Goal: Task Accomplishment & Management: Use online tool/utility

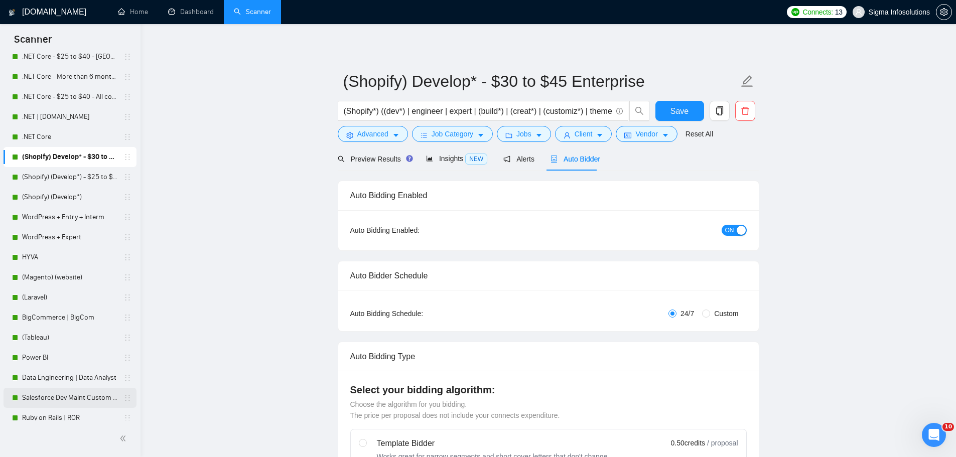
scroll to position [100, 0]
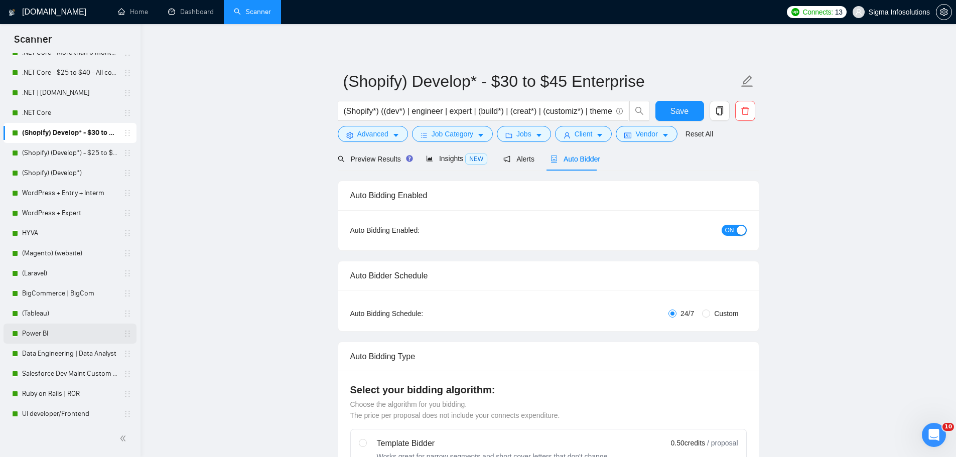
click at [50, 336] on link "Power BI" at bounding box center [69, 334] width 95 height 20
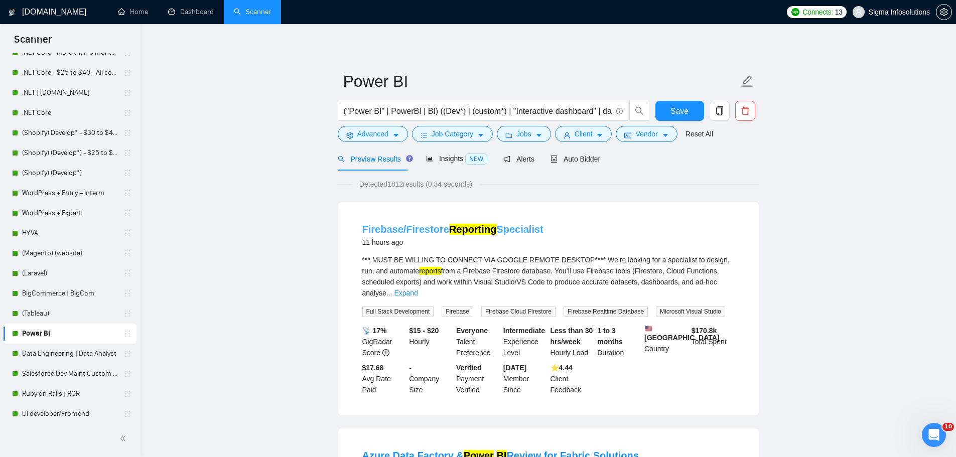
click at [428, 226] on link "Firebase/Firestore Reporting Specialist" at bounding box center [452, 229] width 181 height 11
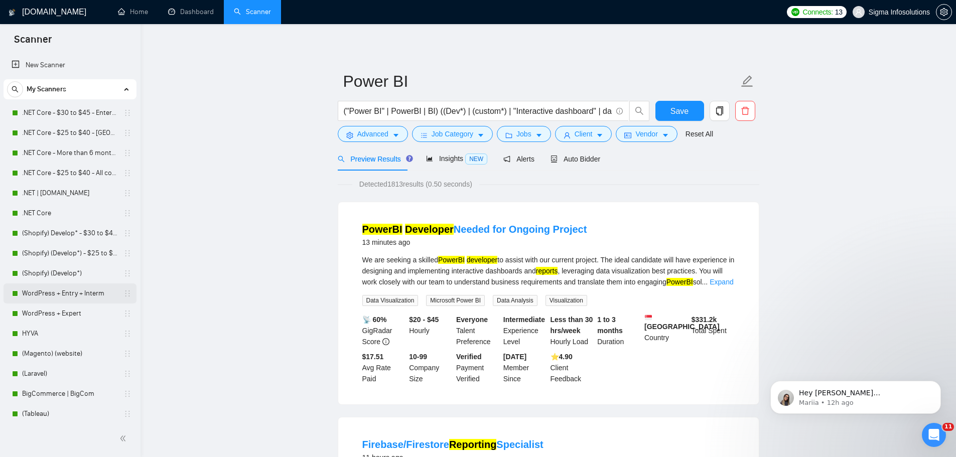
click at [62, 292] on link "WordPress + Entry + Interm" at bounding box center [69, 293] width 95 height 20
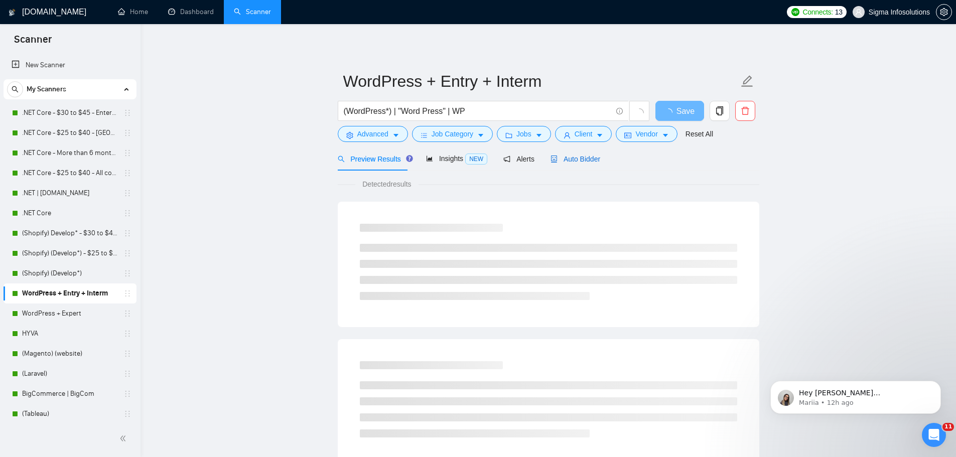
click at [575, 162] on span "Auto Bidder" at bounding box center [575, 159] width 50 height 8
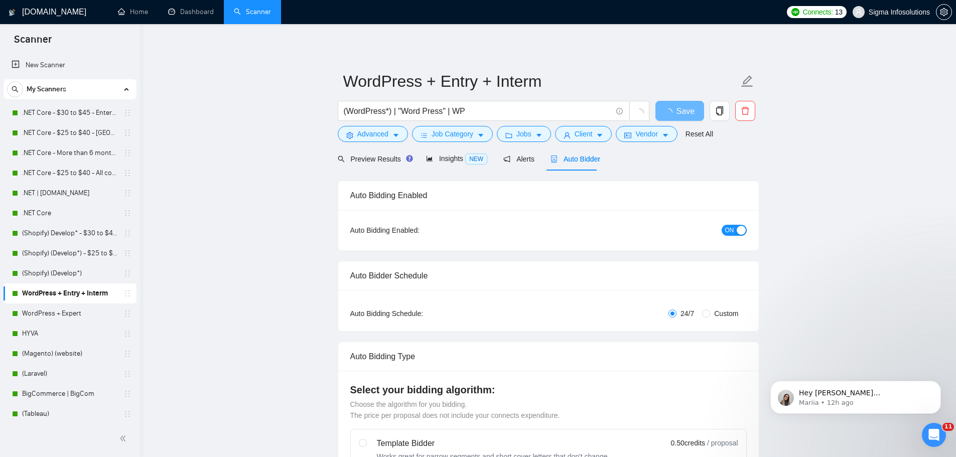
click at [727, 230] on span "ON" at bounding box center [729, 230] width 9 height 11
click at [49, 312] on link "WordPress + Expert" at bounding box center [69, 313] width 95 height 20
click at [70, 111] on link ".NET Core - $30 to $45 - Enterprise client - ROW" at bounding box center [69, 113] width 95 height 20
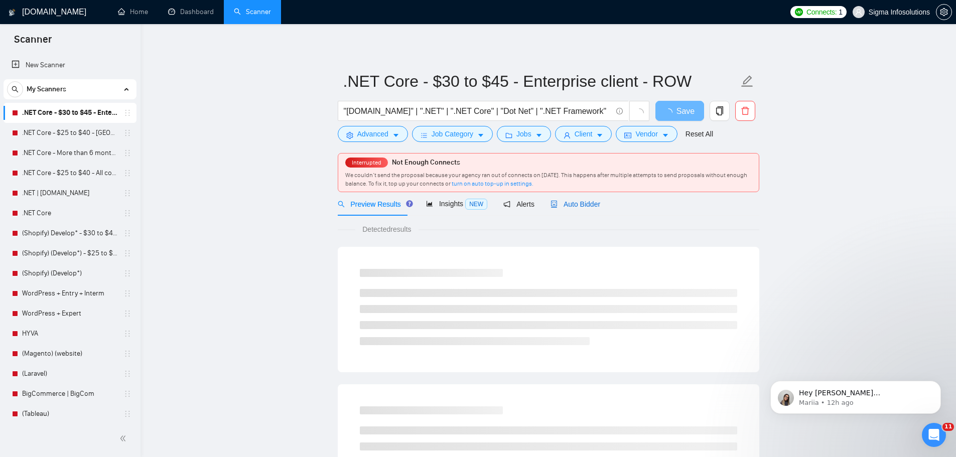
click at [565, 204] on span "Auto Bidder" at bounding box center [575, 204] width 50 height 8
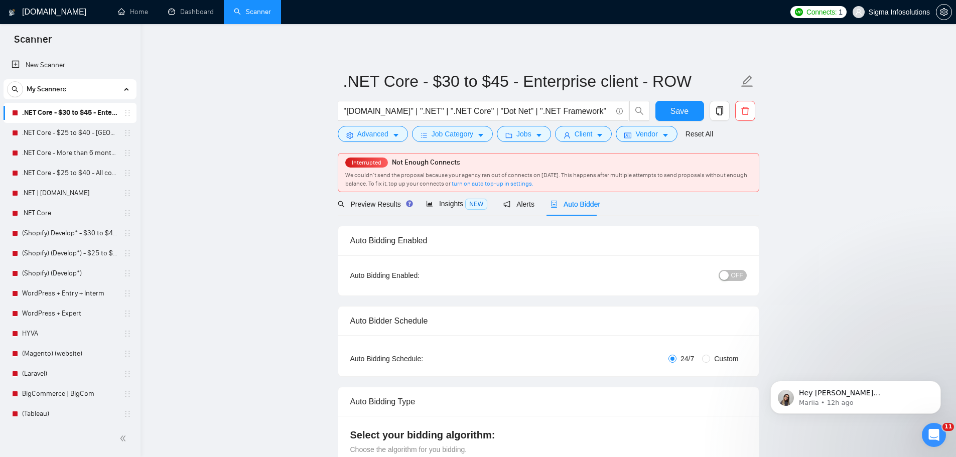
click at [723, 279] on div "button" at bounding box center [723, 275] width 9 height 9
click at [684, 116] on span "Save" at bounding box center [679, 111] width 18 height 13
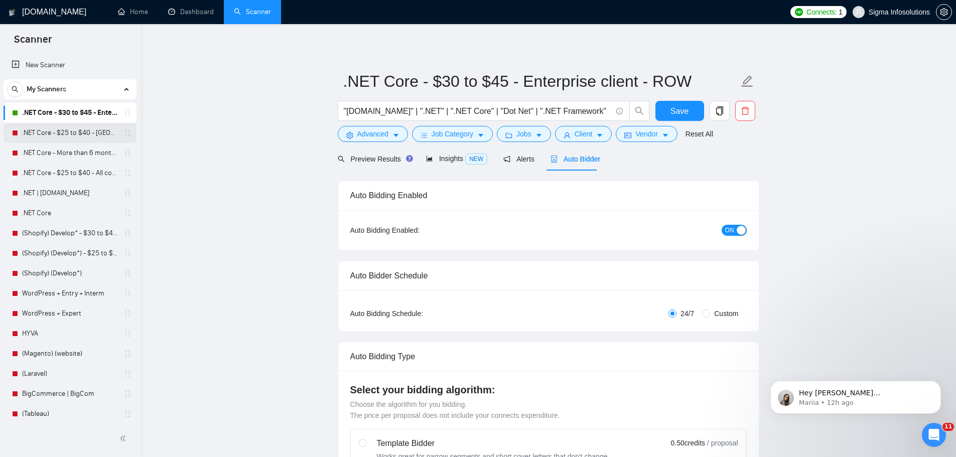
click at [50, 127] on link ".NET Core - $25 to $40 - [GEOGRAPHIC_DATA] and [GEOGRAPHIC_DATA]" at bounding box center [69, 133] width 95 height 20
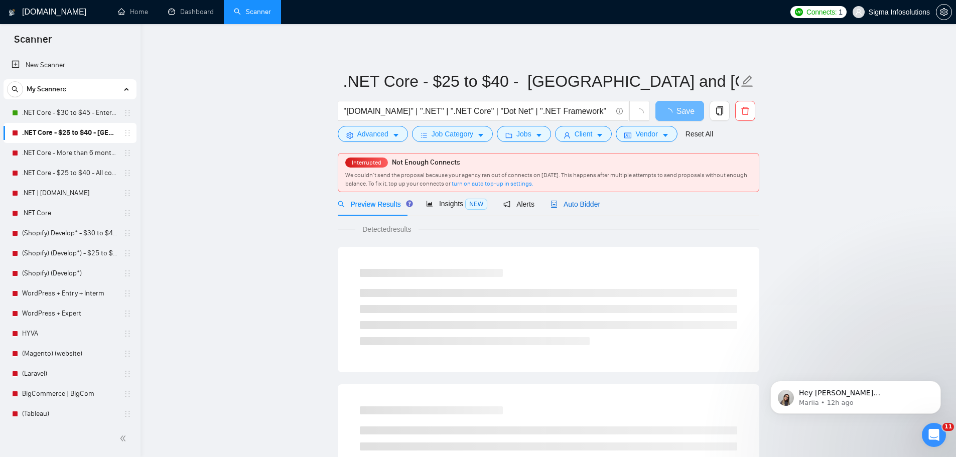
click at [583, 204] on span "Auto Bidder" at bounding box center [575, 204] width 50 height 8
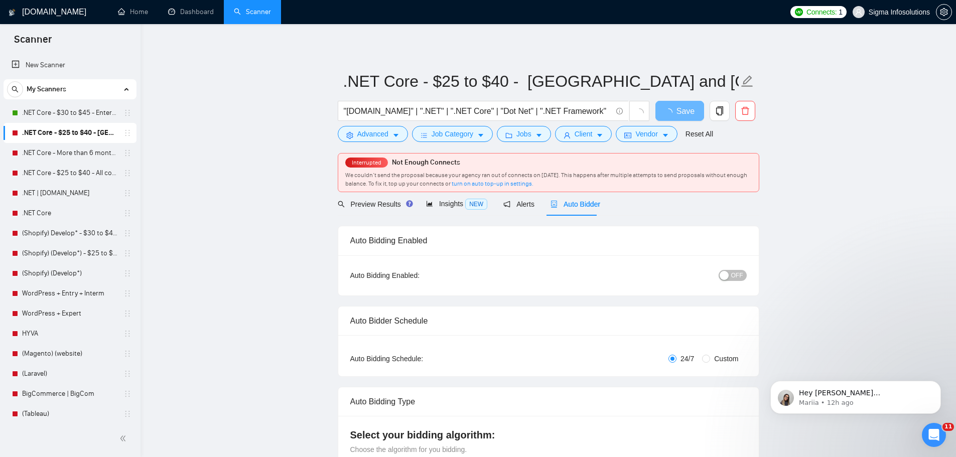
click at [733, 275] on span "OFF" at bounding box center [737, 275] width 12 height 11
click at [684, 110] on span "Save" at bounding box center [679, 111] width 18 height 13
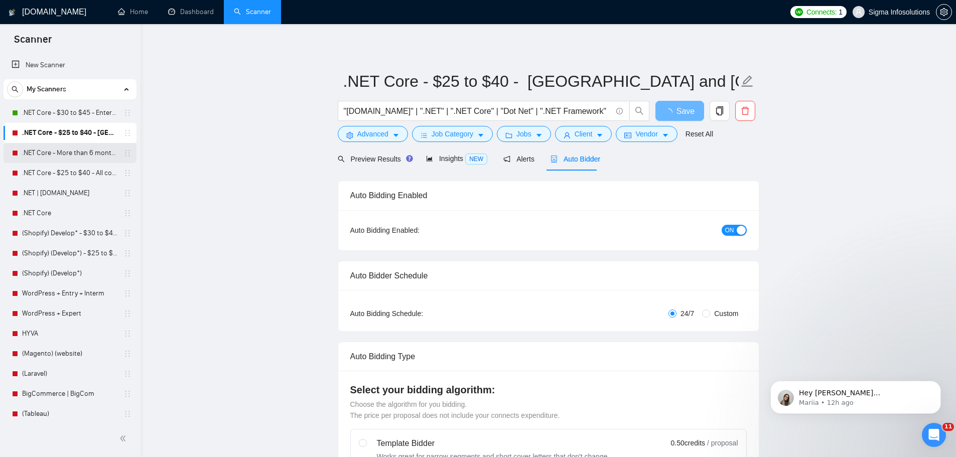
click at [43, 151] on link ".NET Core - More than 6 months of work" at bounding box center [69, 153] width 95 height 20
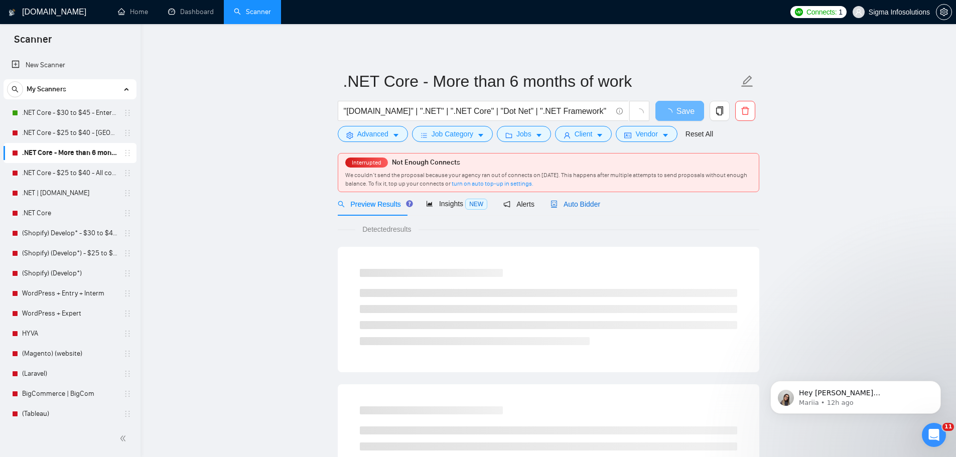
click at [564, 202] on span "Auto Bidder" at bounding box center [575, 204] width 50 height 8
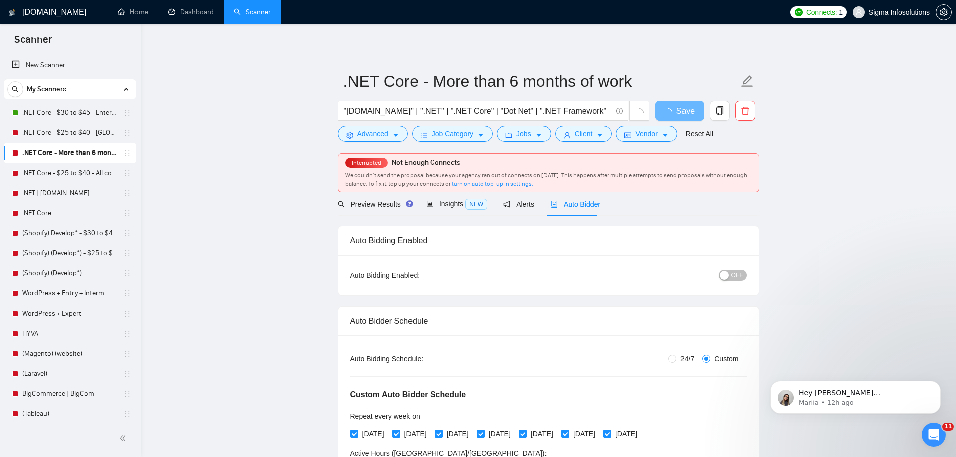
click at [733, 272] on span "OFF" at bounding box center [737, 275] width 12 height 11
click at [731, 274] on button "OFF" at bounding box center [732, 275] width 28 height 11
click at [689, 113] on button "Save" at bounding box center [679, 111] width 49 height 20
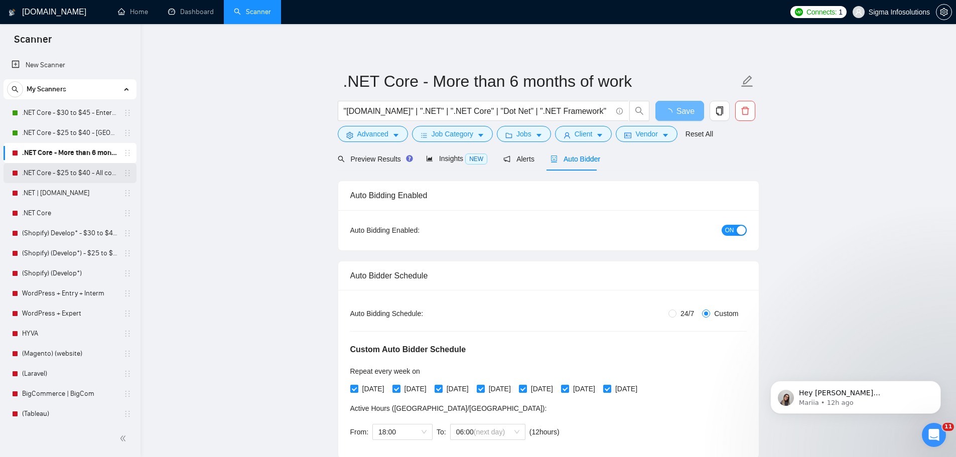
click at [43, 173] on link ".NET Core - $25 to $40 - All continents" at bounding box center [69, 173] width 95 height 20
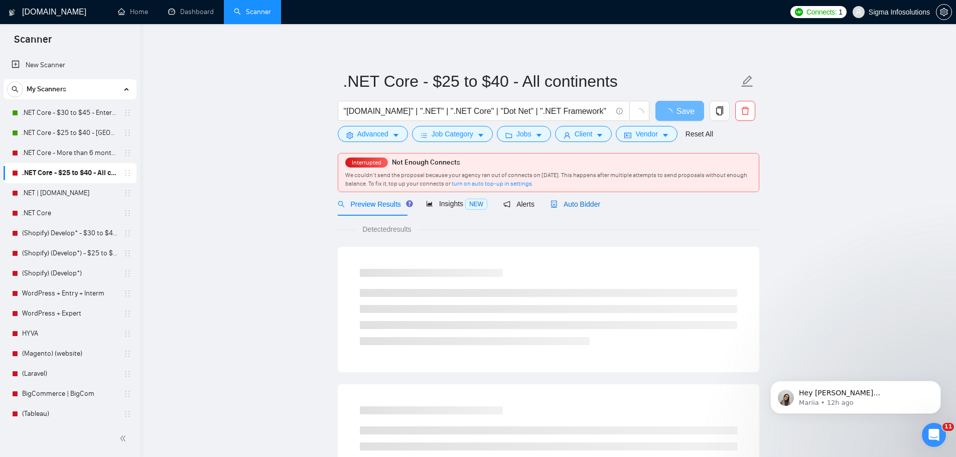
click at [564, 209] on div "Auto Bidder" at bounding box center [575, 204] width 50 height 11
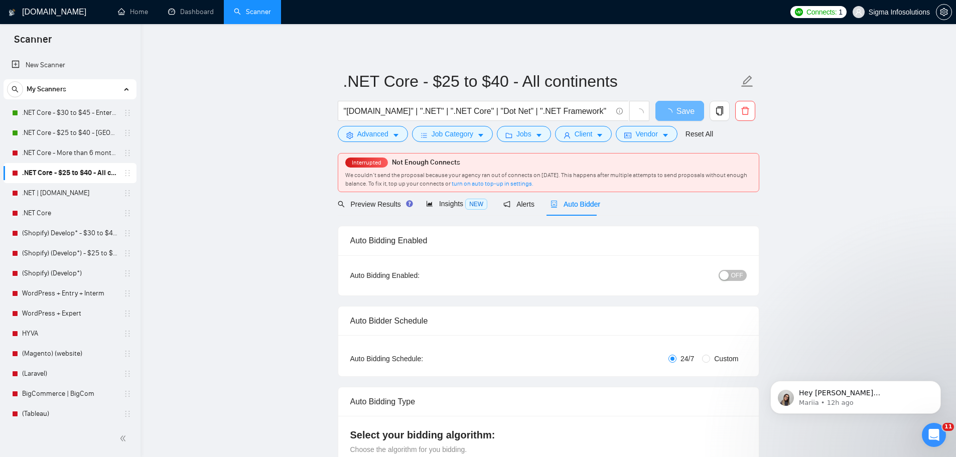
click at [731, 275] on button "OFF" at bounding box center [732, 275] width 28 height 11
click at [726, 273] on div "button" at bounding box center [723, 275] width 9 height 9
drag, startPoint x: 689, startPoint y: 109, endPoint x: 644, endPoint y: 115, distance: 46.0
click at [688, 109] on button "Save" at bounding box center [679, 111] width 49 height 20
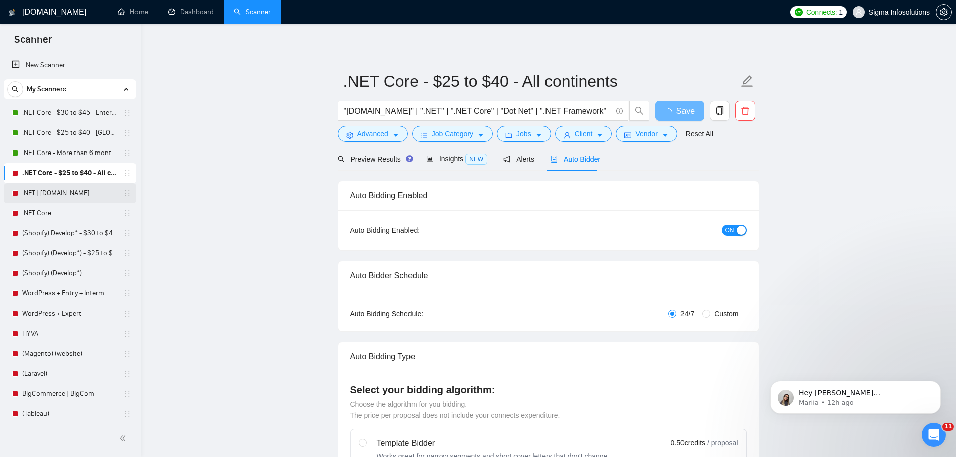
click at [45, 193] on link ".NET | [DOMAIN_NAME]" at bounding box center [69, 193] width 95 height 20
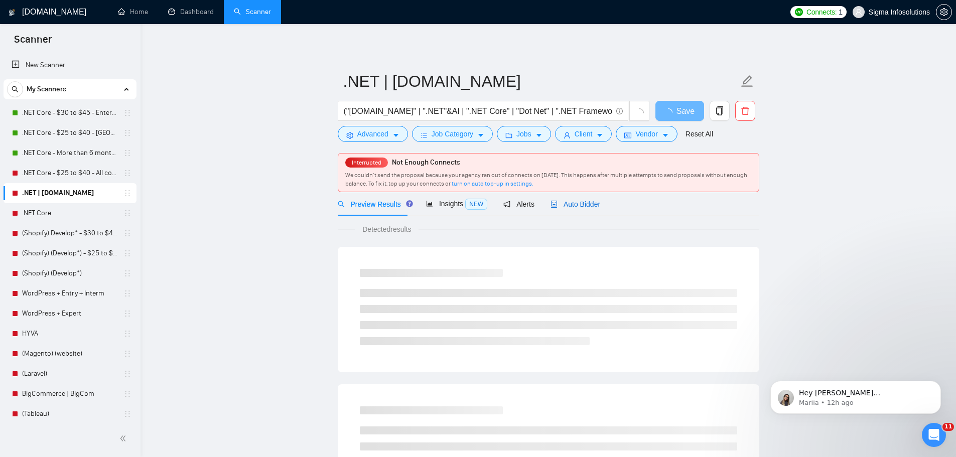
click at [566, 206] on span "Auto Bidder" at bounding box center [575, 204] width 50 height 8
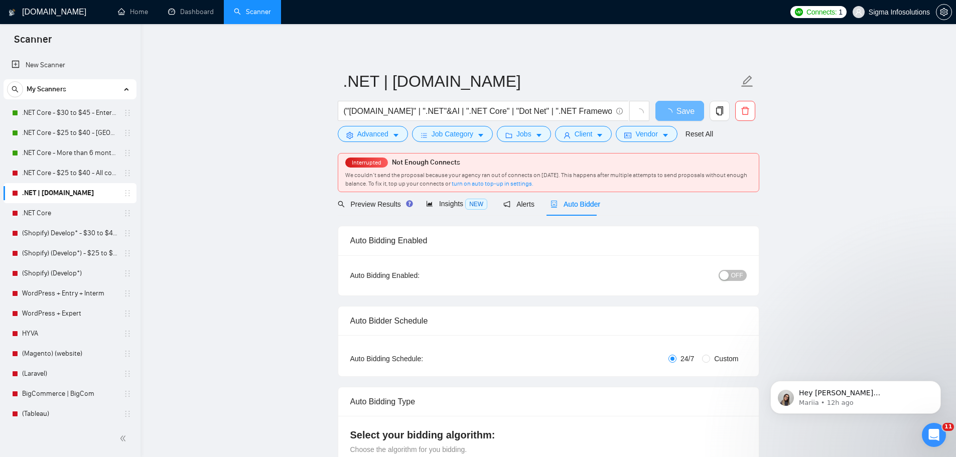
click at [732, 274] on span "OFF" at bounding box center [737, 275] width 12 height 11
click at [734, 276] on span "OFF" at bounding box center [737, 275] width 12 height 11
click at [677, 107] on span "Save" at bounding box center [679, 111] width 18 height 13
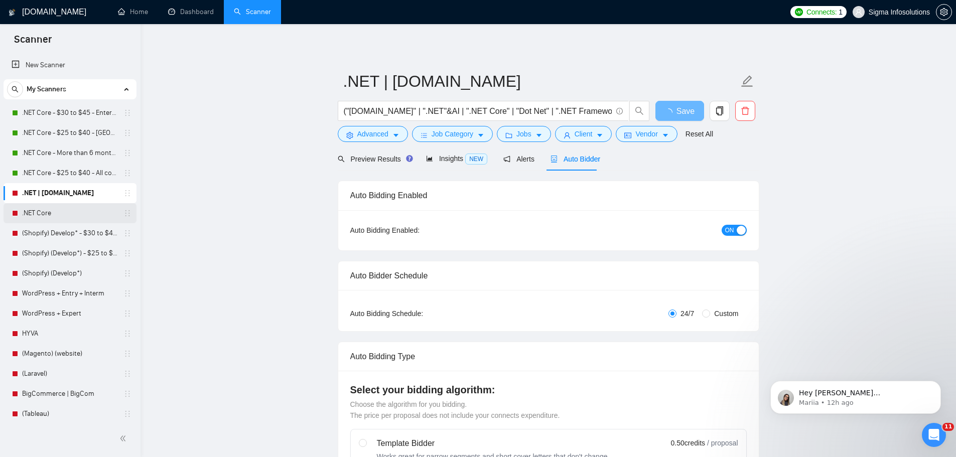
click at [51, 212] on link ".NET Core" at bounding box center [69, 213] width 95 height 20
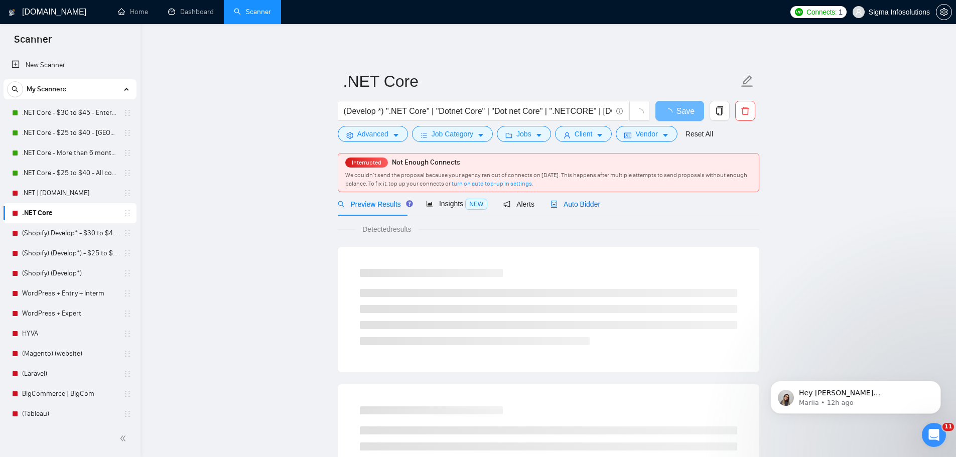
click at [564, 206] on span "Auto Bidder" at bounding box center [575, 204] width 50 height 8
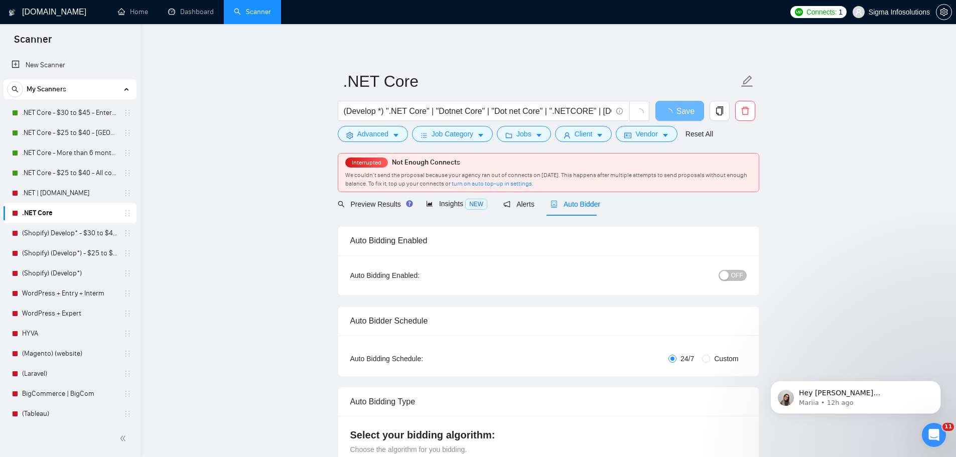
click at [741, 275] on span "OFF" at bounding box center [737, 275] width 12 height 11
click at [731, 275] on button "OFF" at bounding box center [732, 275] width 28 height 11
click at [682, 103] on button "Save" at bounding box center [679, 111] width 49 height 20
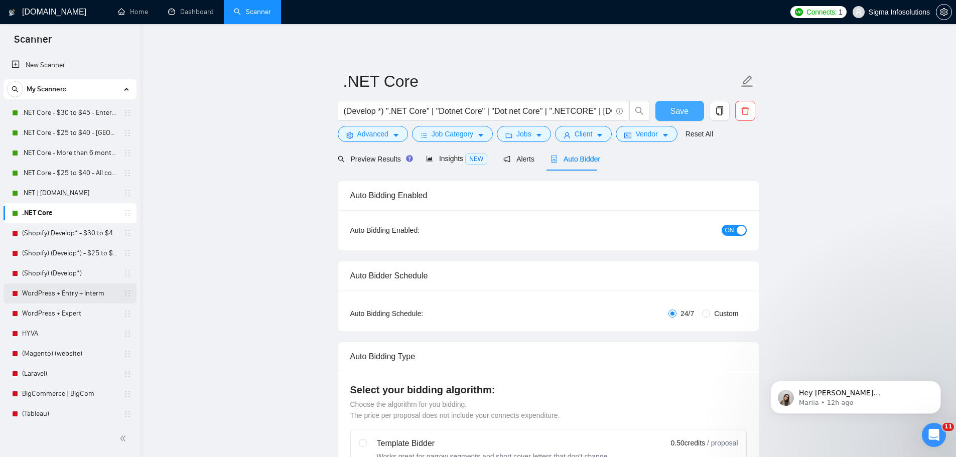
scroll to position [50, 0]
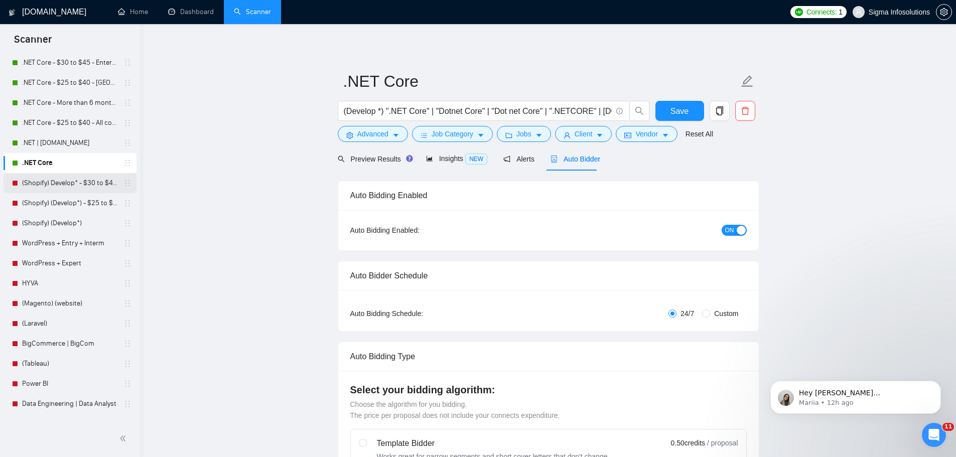
click at [71, 181] on link "(Shopify) Develop* - $30 to $45 Enterprise" at bounding box center [69, 183] width 95 height 20
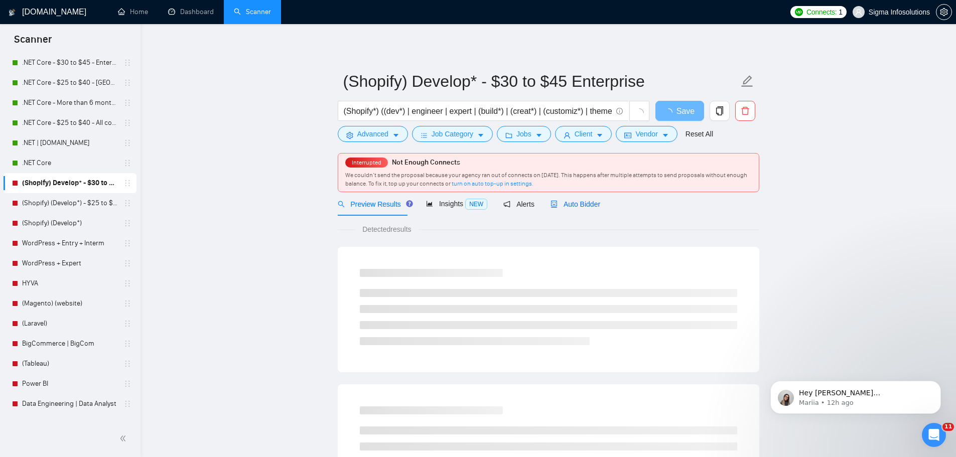
click at [568, 203] on span "Auto Bidder" at bounding box center [575, 204] width 50 height 8
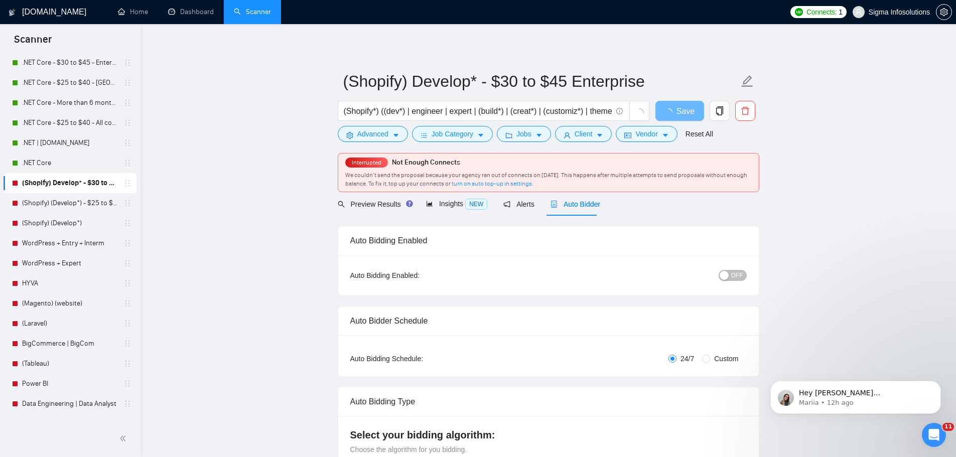
click at [731, 278] on button "OFF" at bounding box center [732, 275] width 28 height 11
click at [686, 112] on span "Save" at bounding box center [679, 111] width 18 height 13
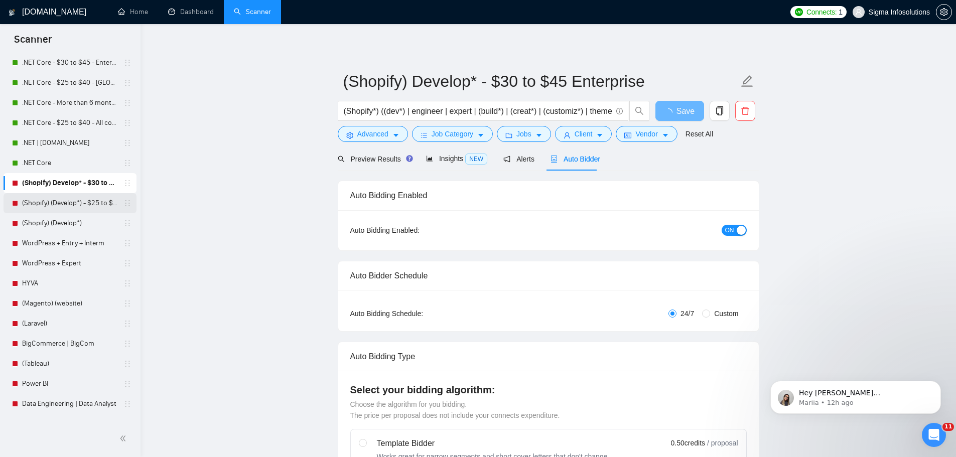
click at [57, 204] on link "(Shopify) (Develop*) - $25 to $40 - [GEOGRAPHIC_DATA] and Ocenia" at bounding box center [69, 203] width 95 height 20
click at [54, 204] on link "(Shopify) (Develop*) - $25 to $40 - [GEOGRAPHIC_DATA] and Ocenia" at bounding box center [69, 203] width 95 height 20
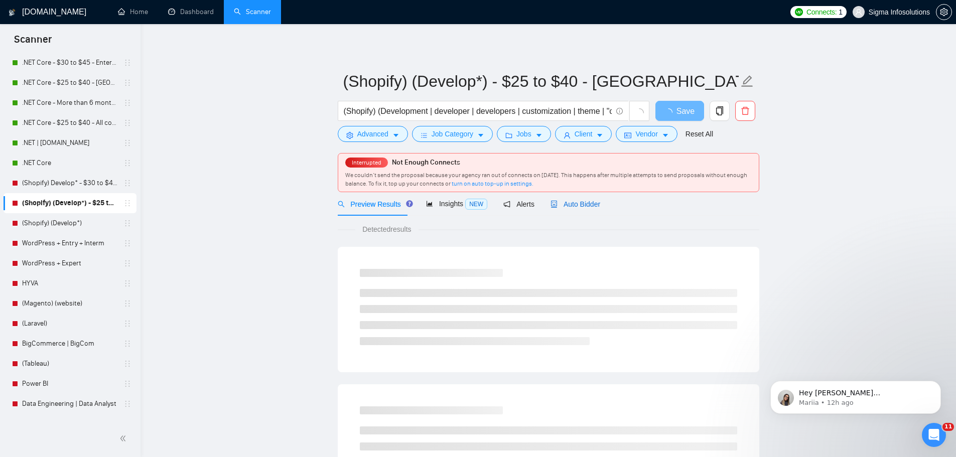
click at [580, 203] on span "Auto Bidder" at bounding box center [575, 204] width 50 height 8
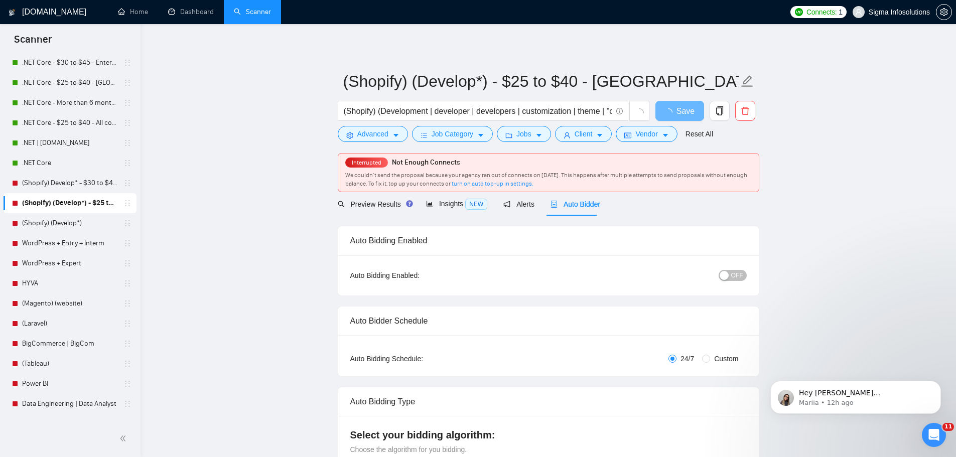
click at [718, 276] on div "OFF" at bounding box center [680, 275] width 132 height 12
click at [723, 275] on div "button" at bounding box center [723, 275] width 9 height 9
click at [679, 112] on span "Save" at bounding box center [679, 111] width 18 height 13
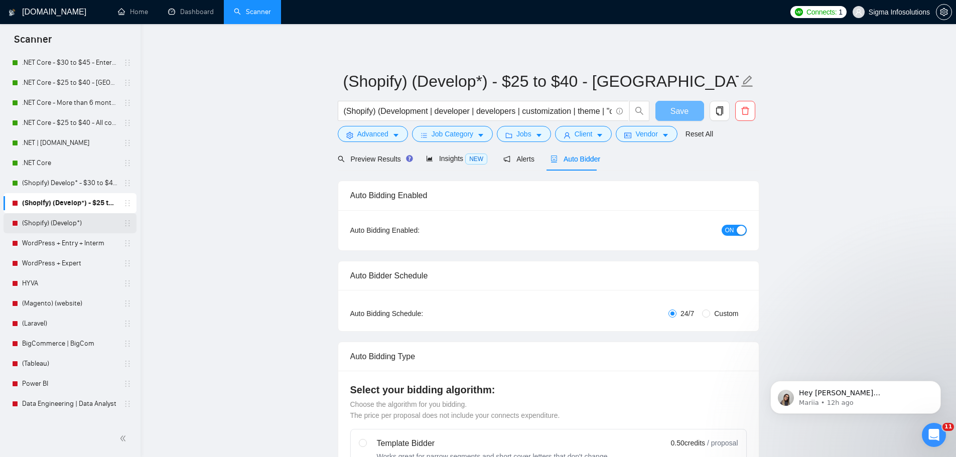
click at [56, 222] on link "(Shopify) (Develop*)" at bounding box center [69, 223] width 95 height 20
click at [53, 225] on link "(Shopify) (Develop*)" at bounding box center [69, 223] width 95 height 20
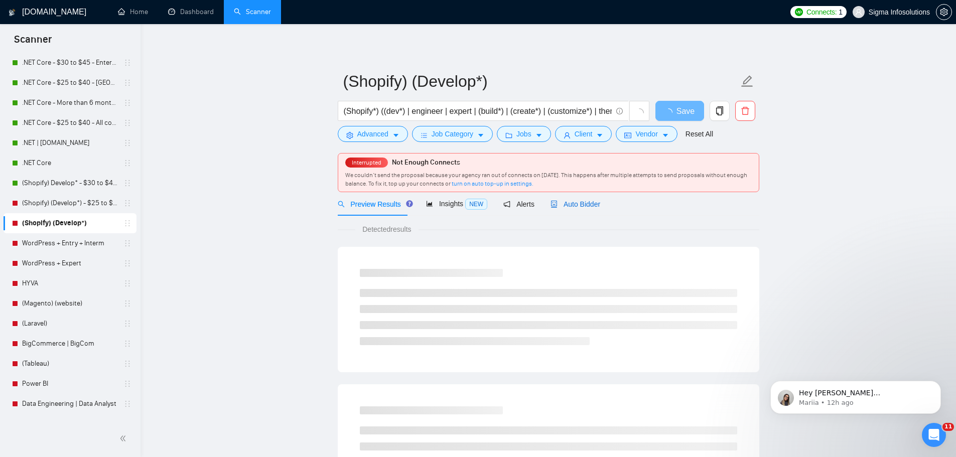
click at [584, 204] on span "Auto Bidder" at bounding box center [575, 204] width 50 height 8
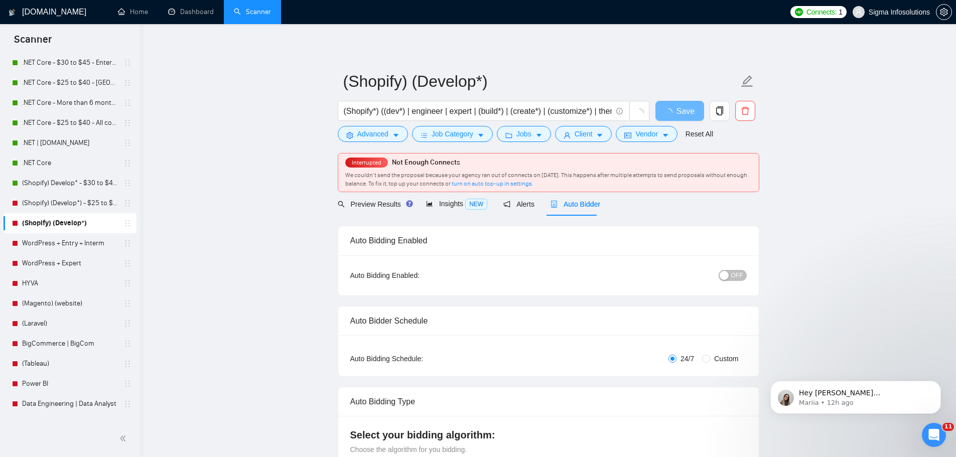
click at [738, 279] on span "OFF" at bounding box center [737, 275] width 12 height 11
click at [727, 276] on div "button" at bounding box center [723, 275] width 9 height 9
click at [683, 108] on span "Save" at bounding box center [679, 111] width 18 height 13
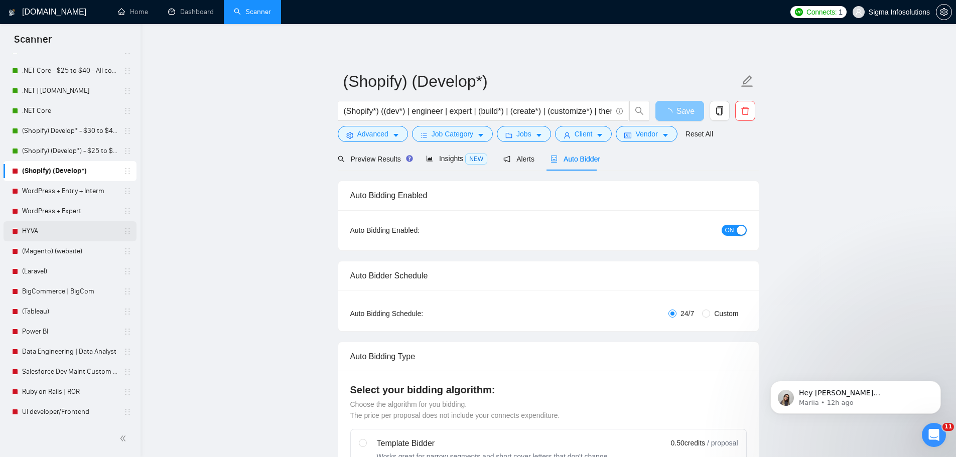
scroll to position [150, 0]
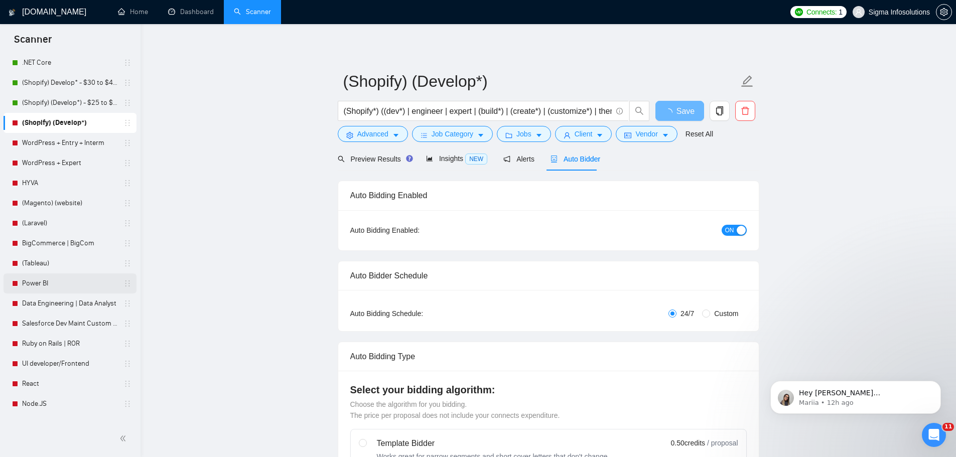
click at [45, 282] on link "Power BI" at bounding box center [69, 283] width 95 height 20
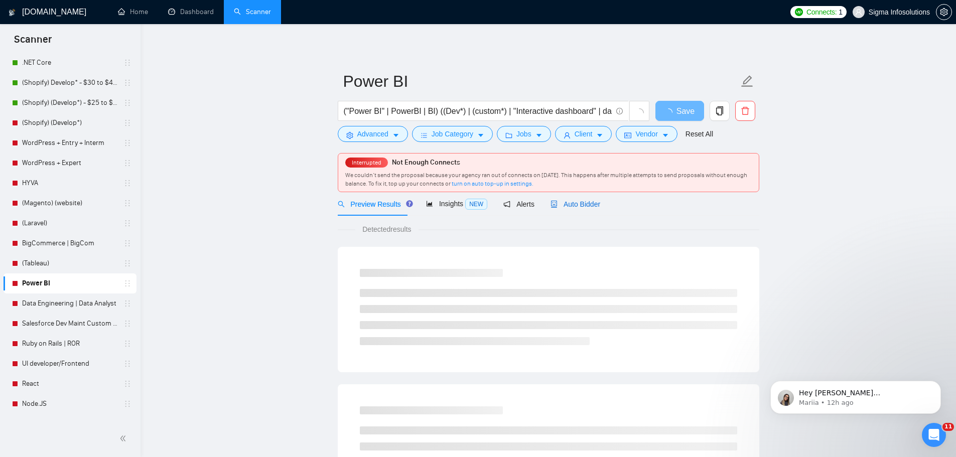
click at [579, 205] on span "Auto Bidder" at bounding box center [575, 204] width 50 height 8
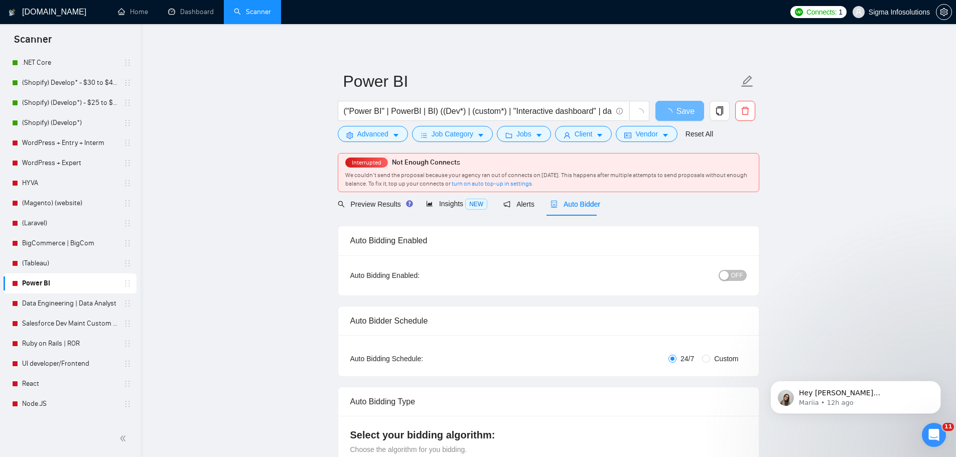
radio input "false"
radio input "true"
click at [727, 273] on div "button" at bounding box center [723, 275] width 9 height 9
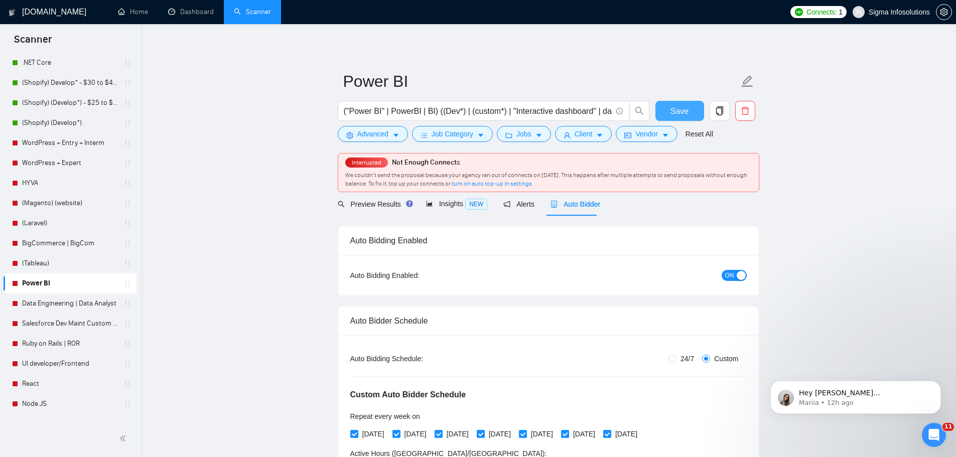
click at [682, 106] on span "Save" at bounding box center [679, 111] width 18 height 13
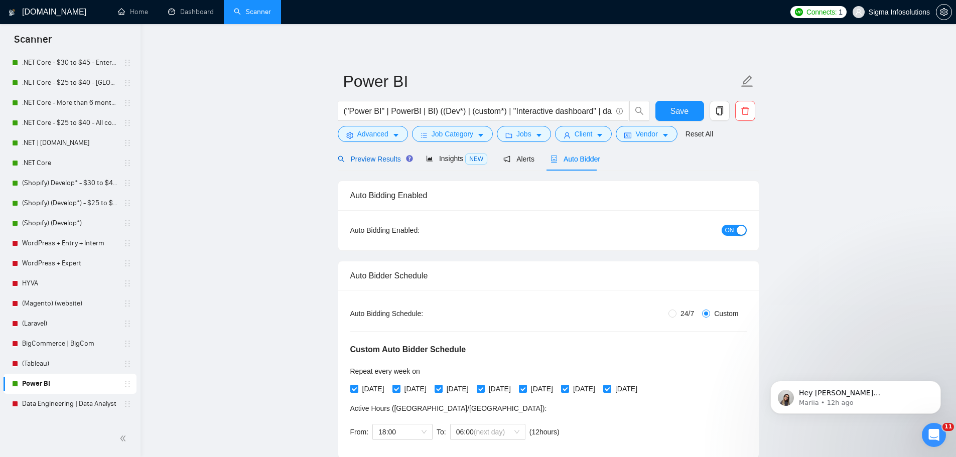
click at [377, 160] on span "Preview Results" at bounding box center [374, 159] width 72 height 8
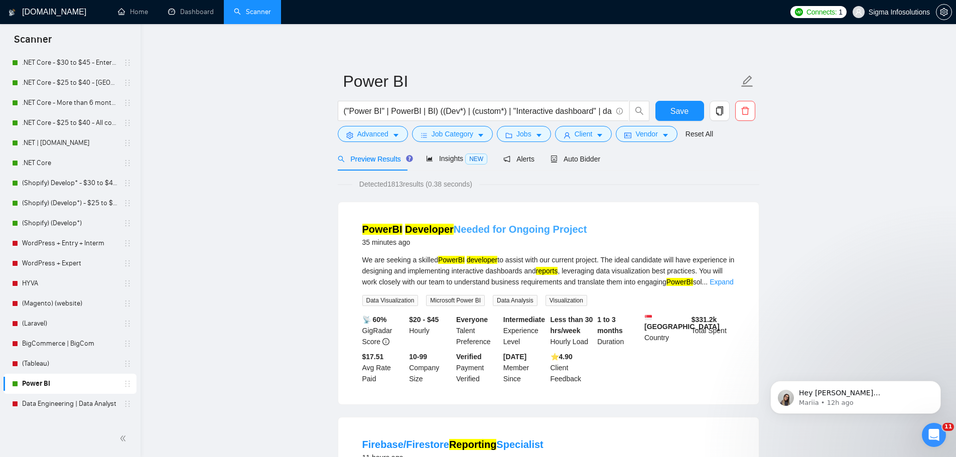
click at [415, 225] on mark "Developer" at bounding box center [429, 229] width 49 height 11
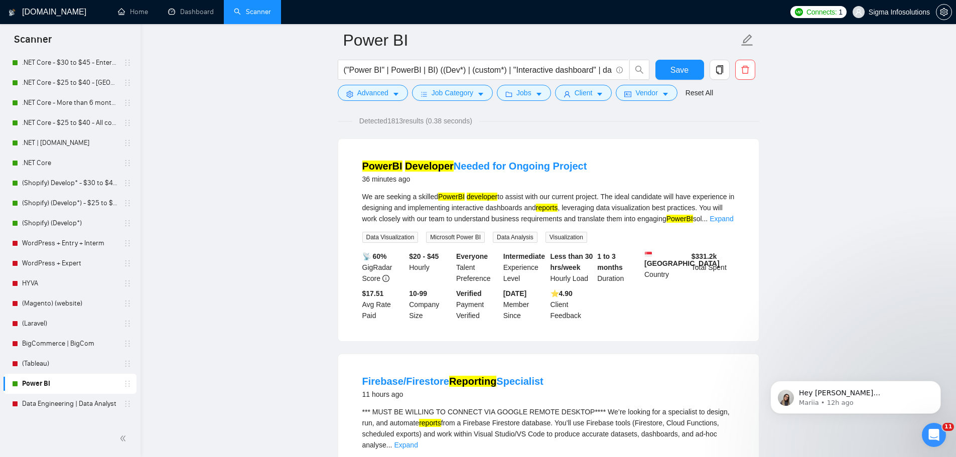
scroll to position [100, 0]
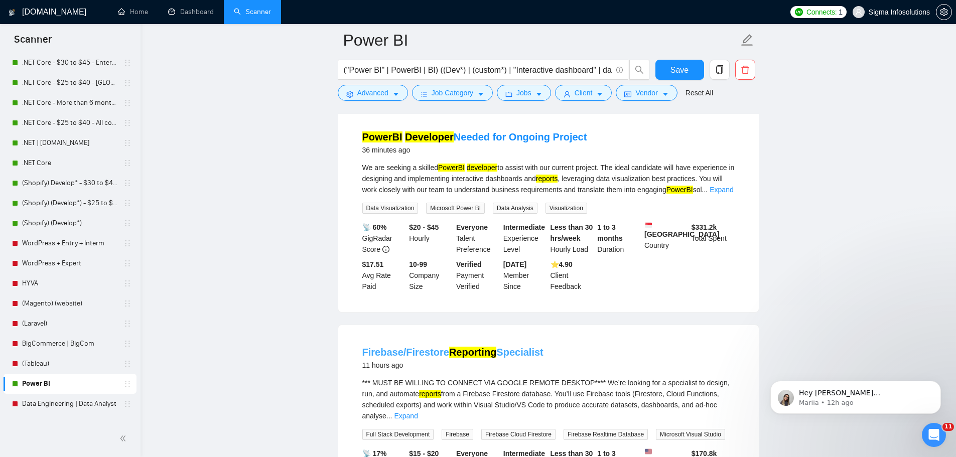
click at [414, 351] on link "Firebase/Firestore Reporting Specialist" at bounding box center [452, 352] width 181 height 11
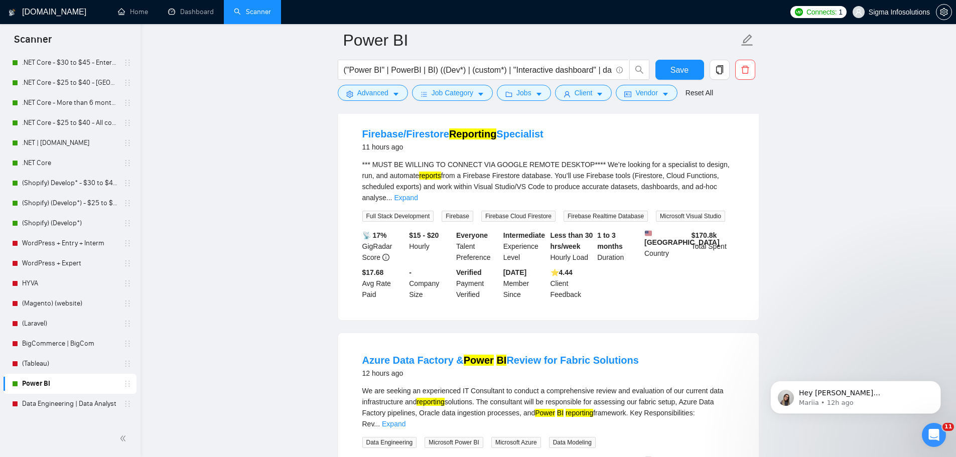
scroll to position [401, 0]
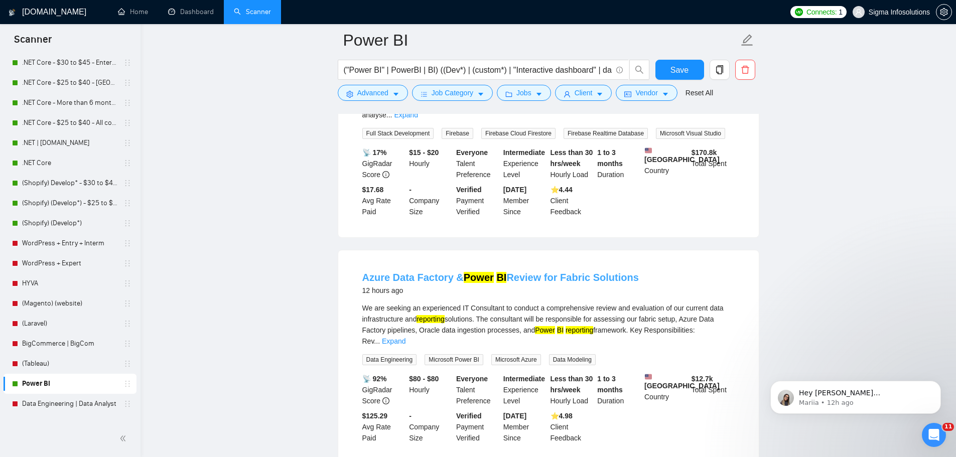
click at [465, 272] on mark "Power" at bounding box center [478, 277] width 30 height 11
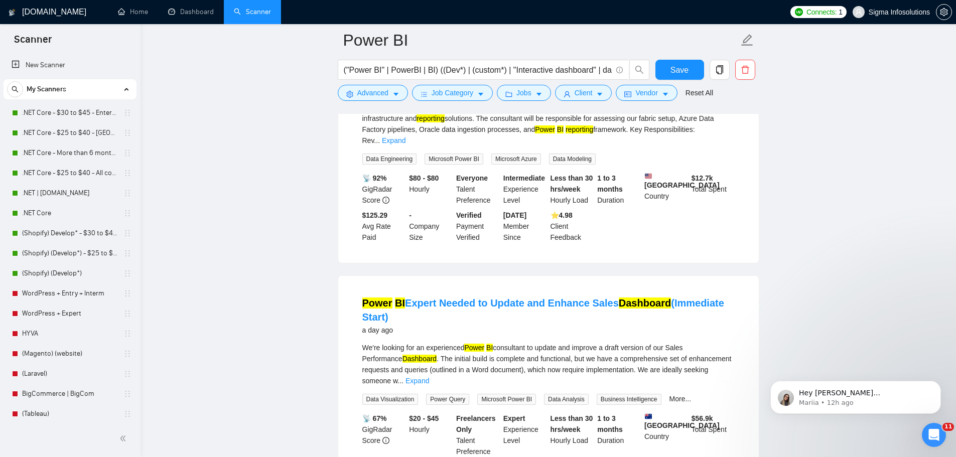
scroll to position [652, 0]
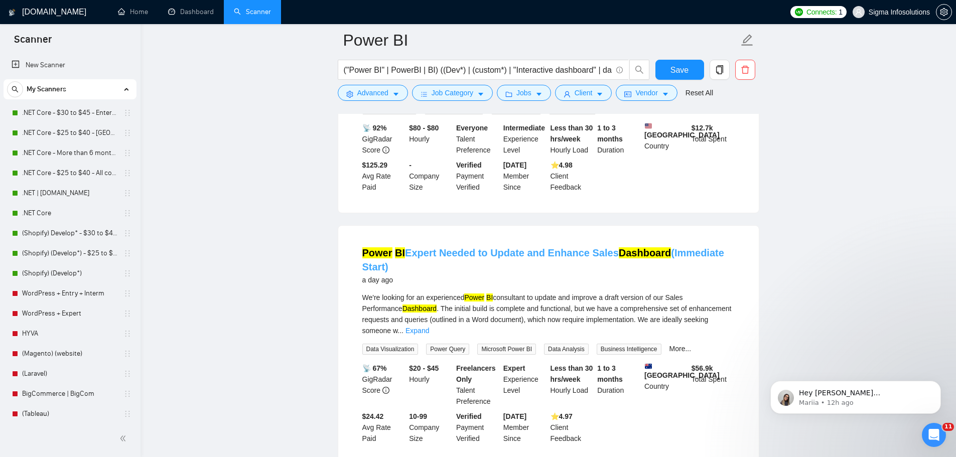
click at [481, 247] on link "Power BI Expert Needed to Update and Enhance Sales Dashboard (Immediate Start)" at bounding box center [543, 259] width 362 height 25
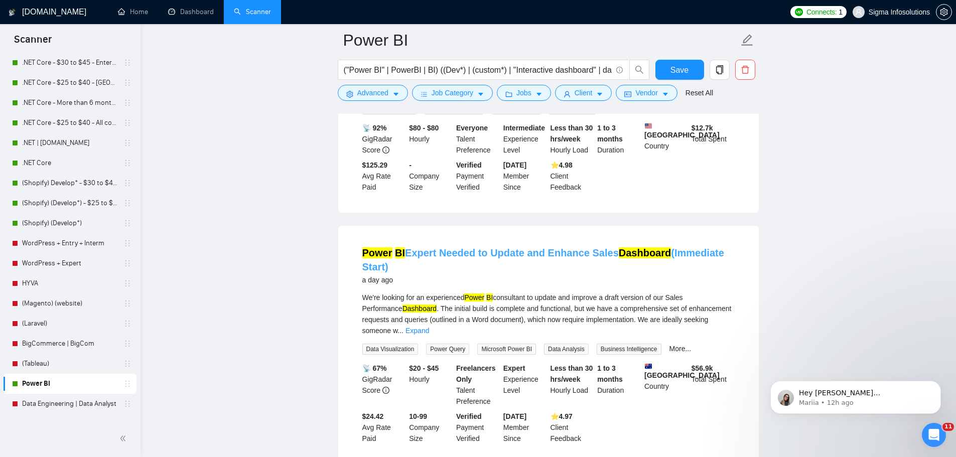
click at [485, 247] on link "Power BI Expert Needed to Update and Enhance Sales Dashboard (Immediate Start)" at bounding box center [543, 259] width 362 height 25
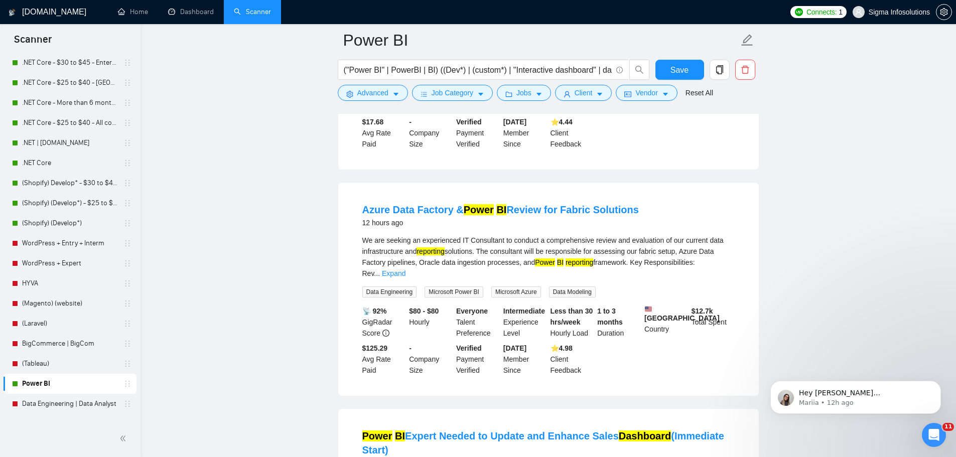
scroll to position [451, 0]
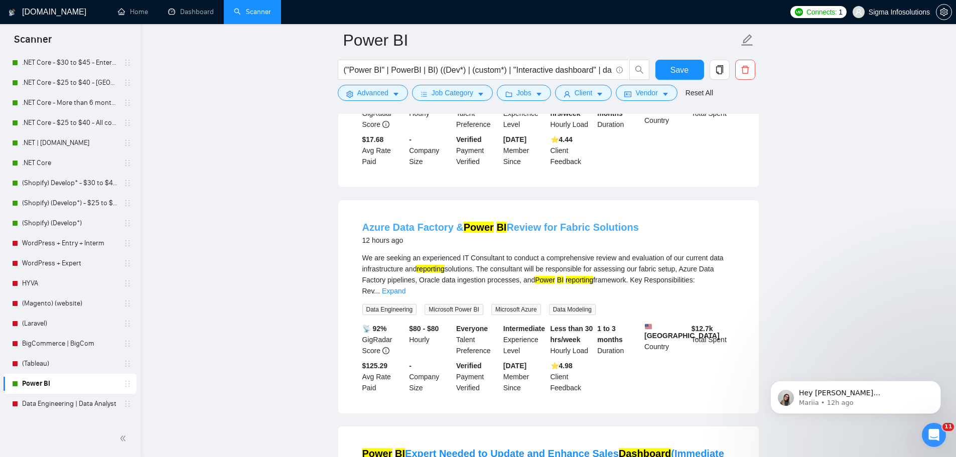
click at [463, 222] on mark "Power" at bounding box center [478, 227] width 30 height 11
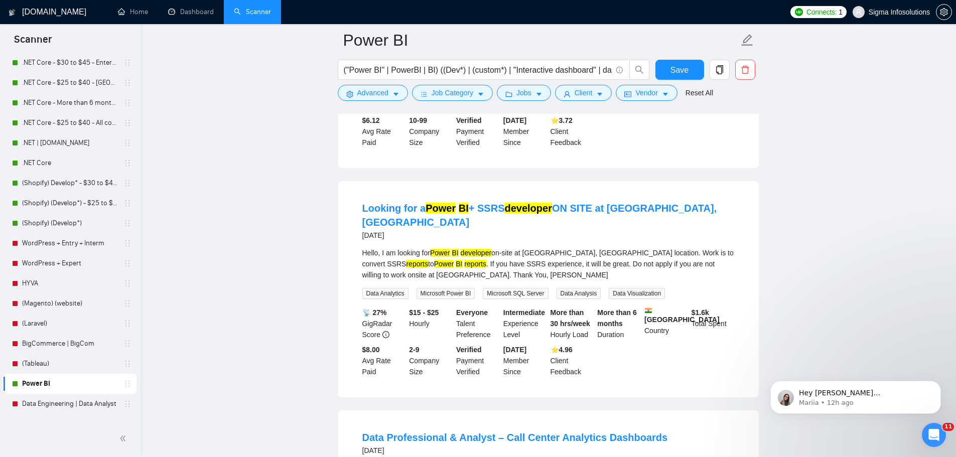
scroll to position [1204, 0]
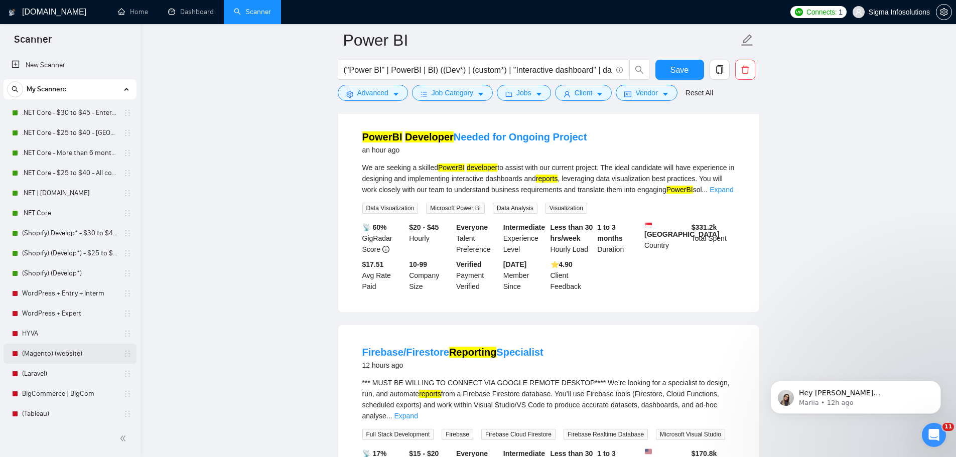
scroll to position [50, 0]
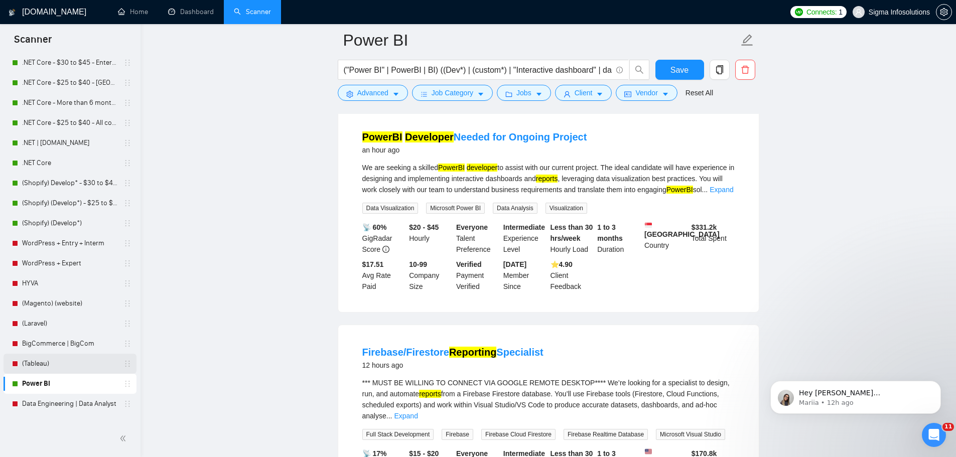
click at [39, 364] on link "(Tableau)" at bounding box center [69, 364] width 95 height 20
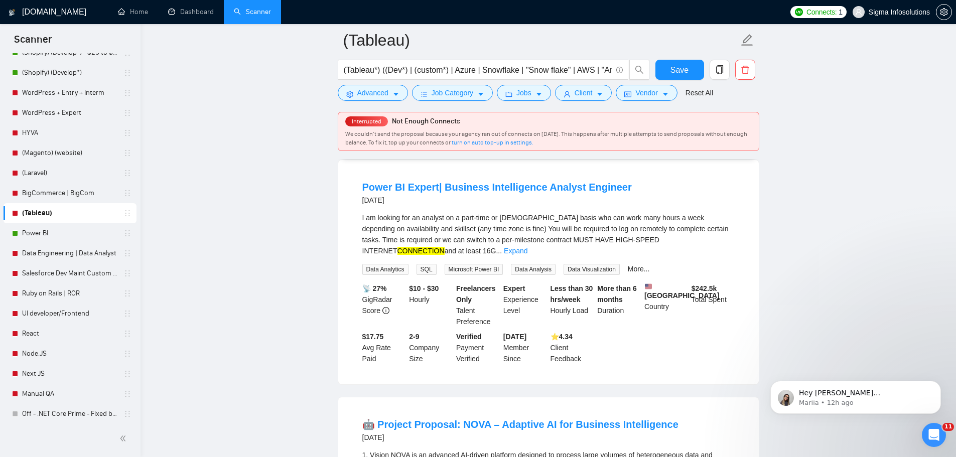
scroll to position [1154, 0]
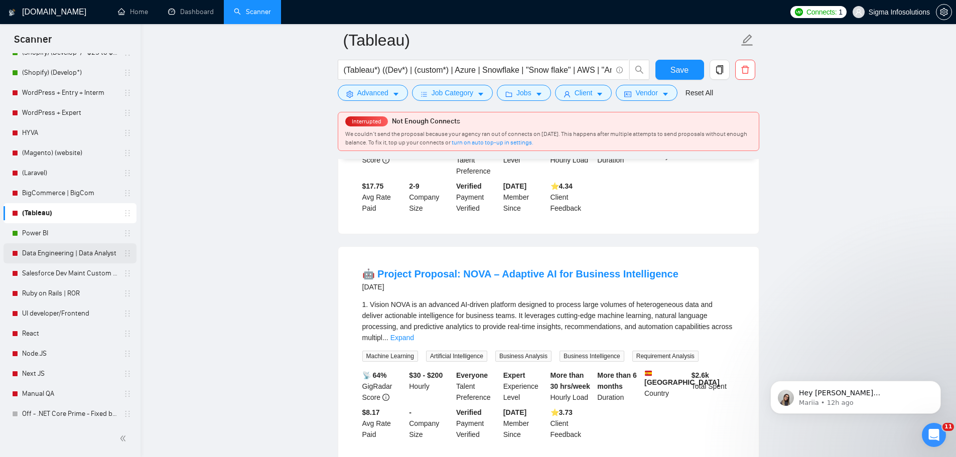
drag, startPoint x: 48, startPoint y: 253, endPoint x: 82, endPoint y: 255, distance: 34.1
click at [48, 253] on link "Data Engineering | Data Analyst" at bounding box center [69, 253] width 95 height 20
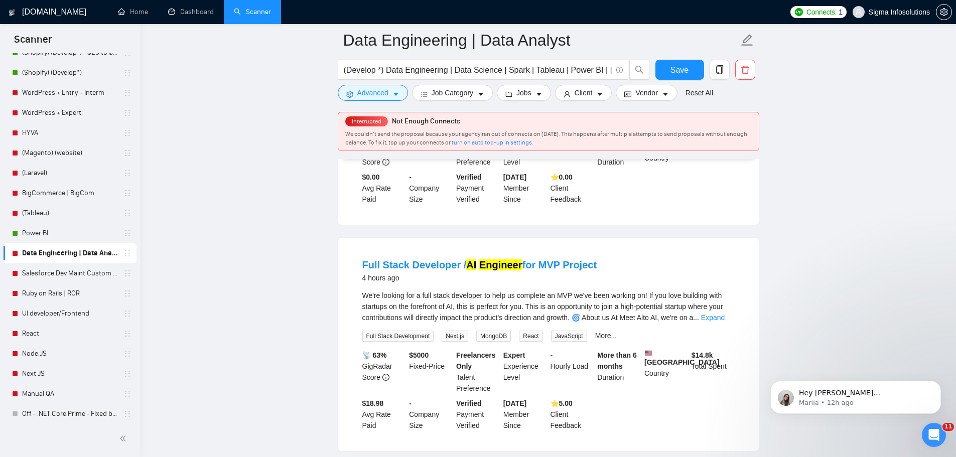
scroll to position [752, 0]
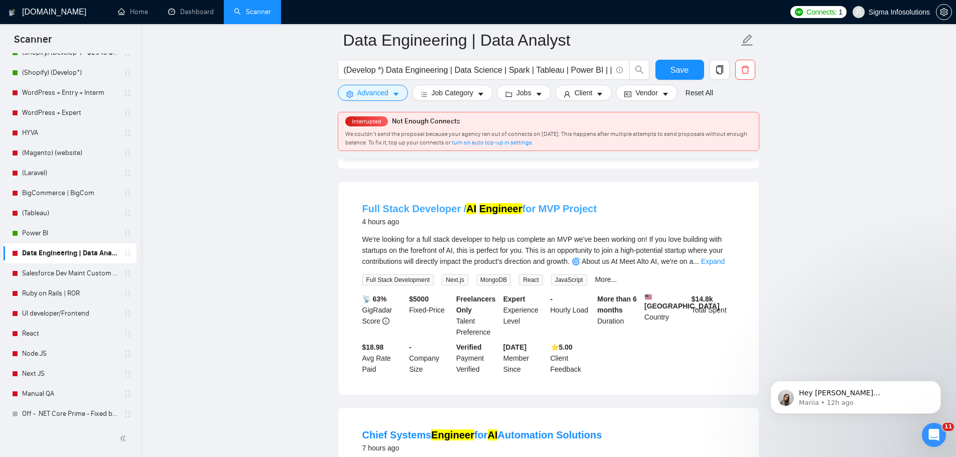
click at [426, 203] on link "Full Stack Developer / AI Engineer for MVP Project" at bounding box center [479, 208] width 235 height 11
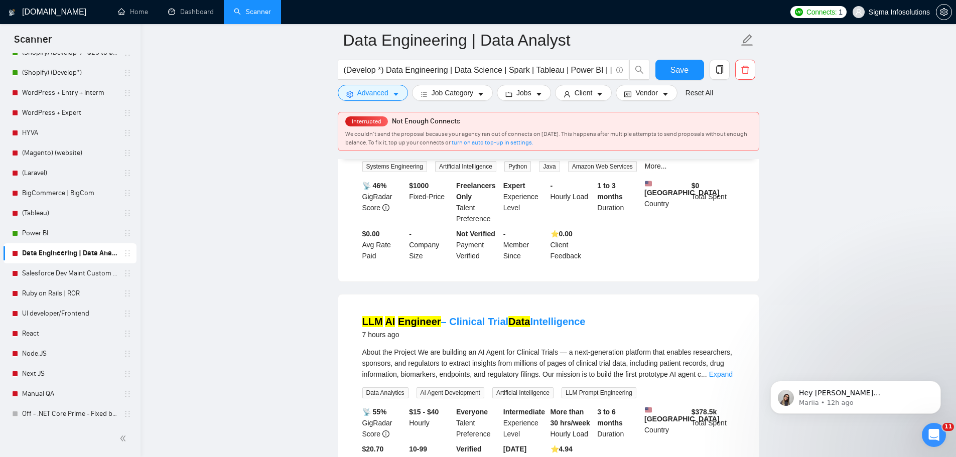
scroll to position [1103, 0]
click at [437, 315] on link "LLM AI Engineer – Clinical Trial Data Intelligence" at bounding box center [473, 320] width 223 height 11
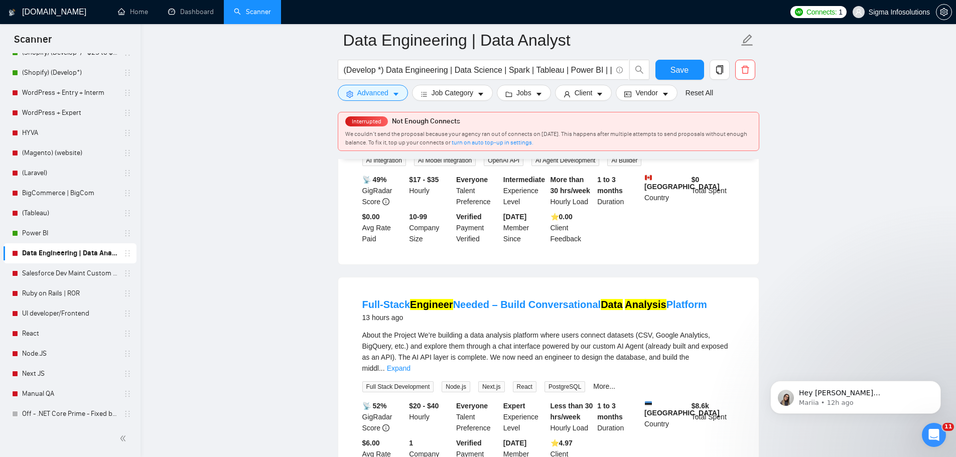
scroll to position [2057, 0]
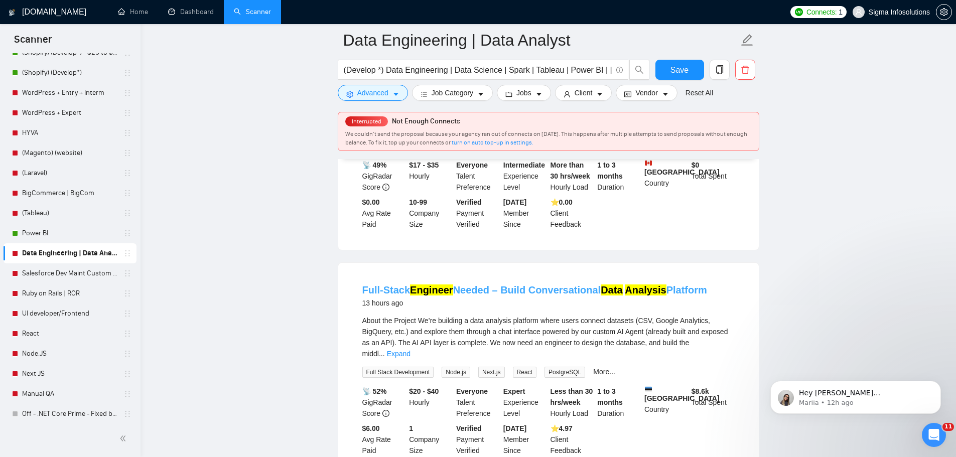
click at [480, 284] on link "Full-Stack Engineer Needed – Build Conversational Data Analysis Platform" at bounding box center [534, 289] width 345 height 11
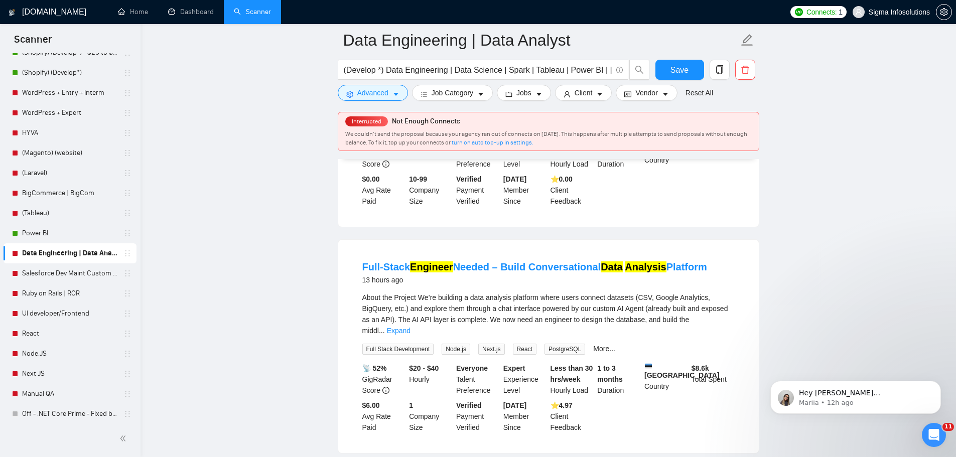
scroll to position [2091, 0]
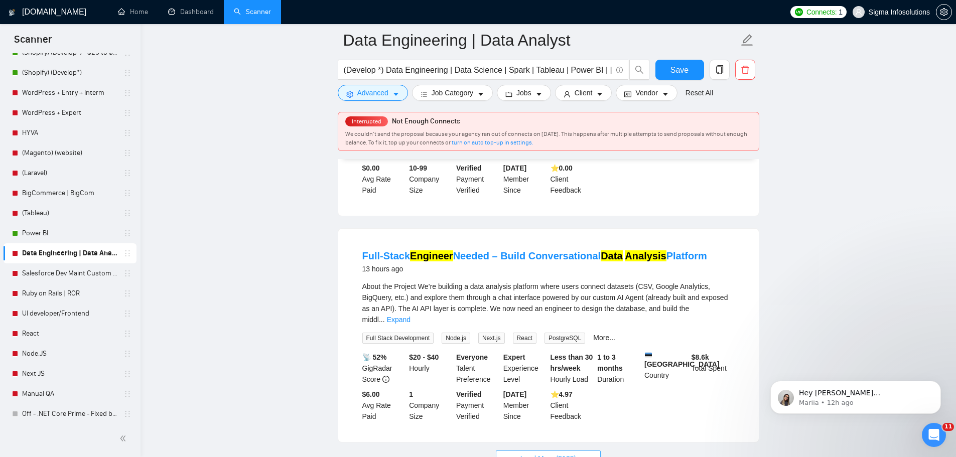
click at [539, 453] on span "Load More (5138)" at bounding box center [548, 458] width 56 height 11
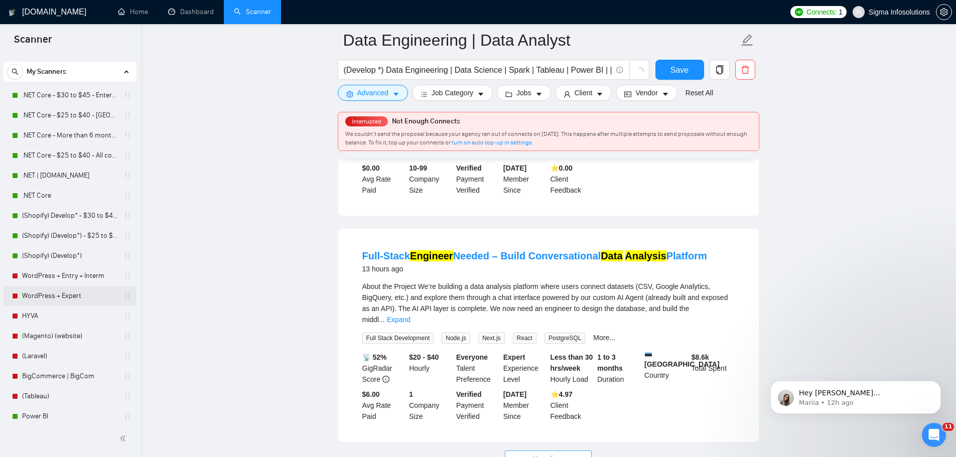
scroll to position [0, 0]
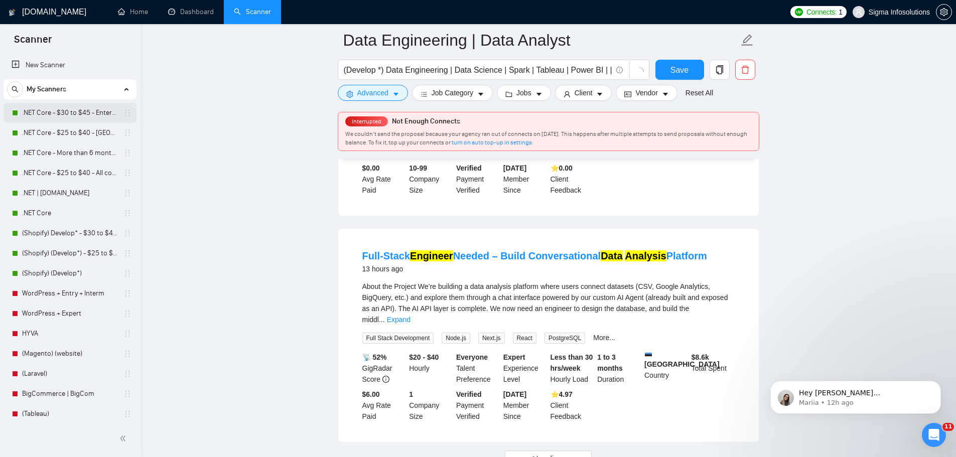
click at [59, 112] on link ".NET Core - $30 to $45 - Enterprise client - ROW" at bounding box center [69, 113] width 95 height 20
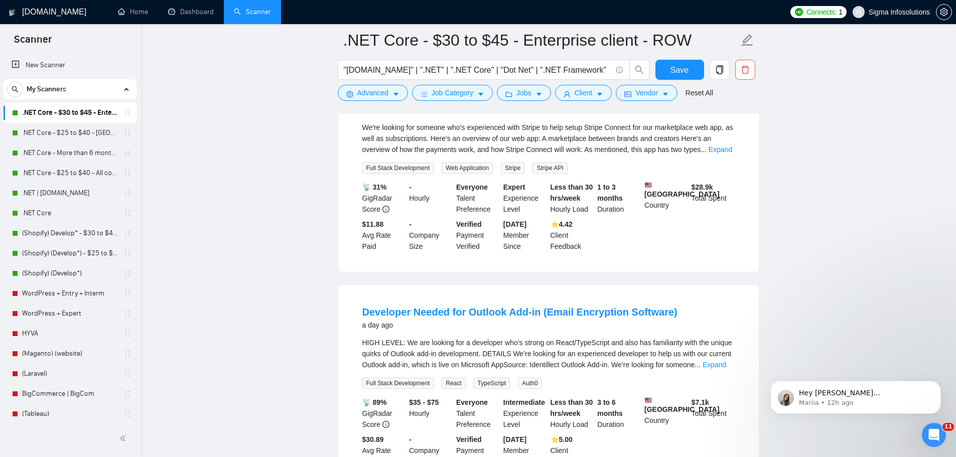
scroll to position [201, 0]
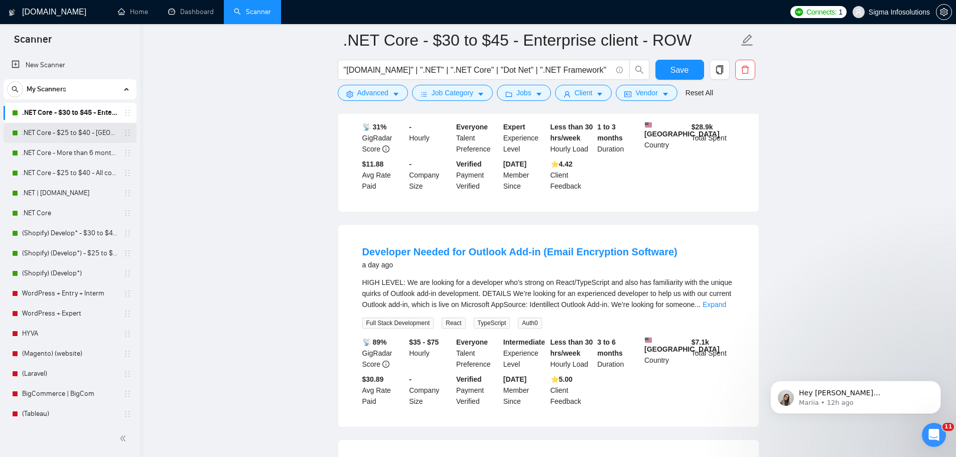
click at [42, 129] on link ".NET Core - $25 to $40 - [GEOGRAPHIC_DATA] and [GEOGRAPHIC_DATA]" at bounding box center [69, 133] width 95 height 20
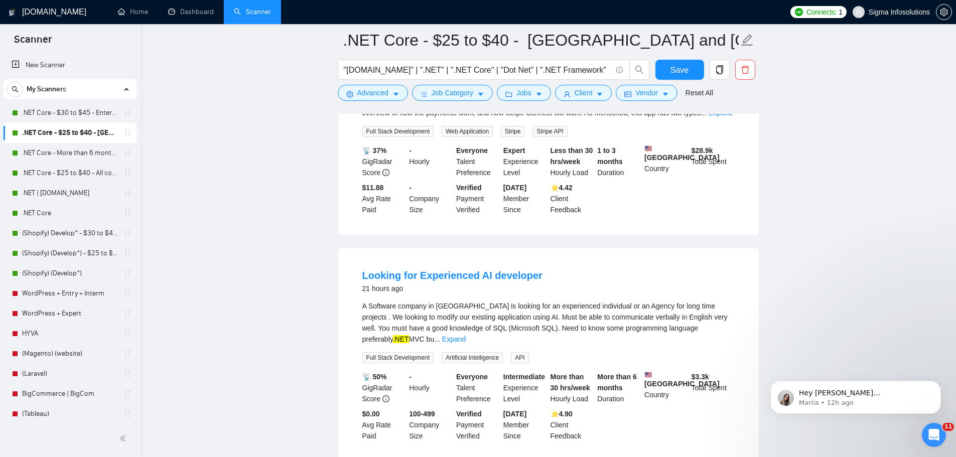
scroll to position [201, 0]
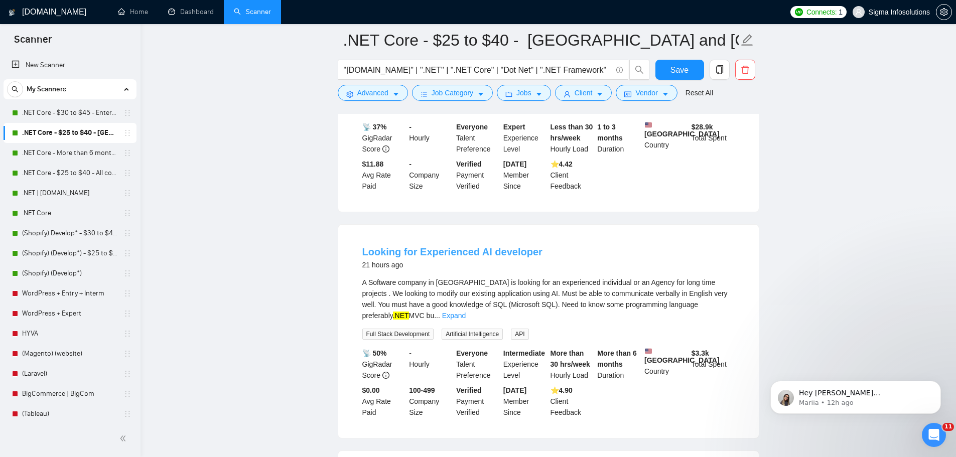
click at [479, 257] on link "Looking for Experienced AI developer" at bounding box center [452, 251] width 180 height 11
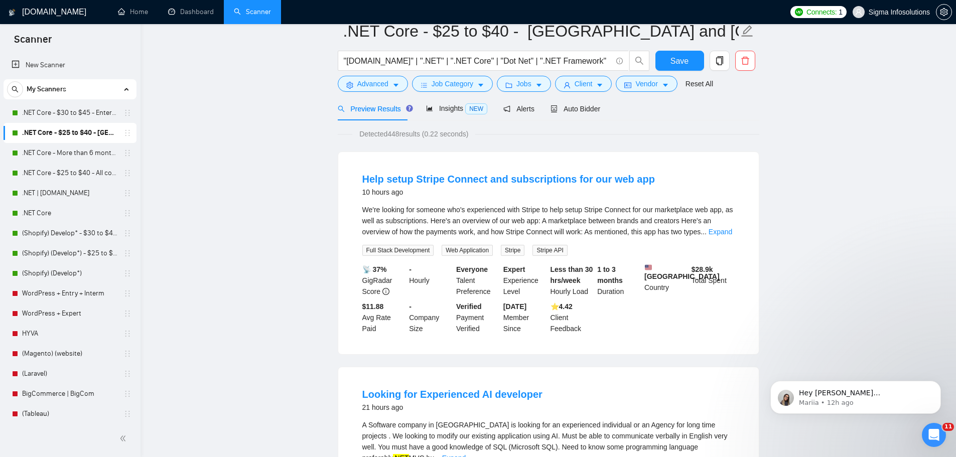
scroll to position [0, 0]
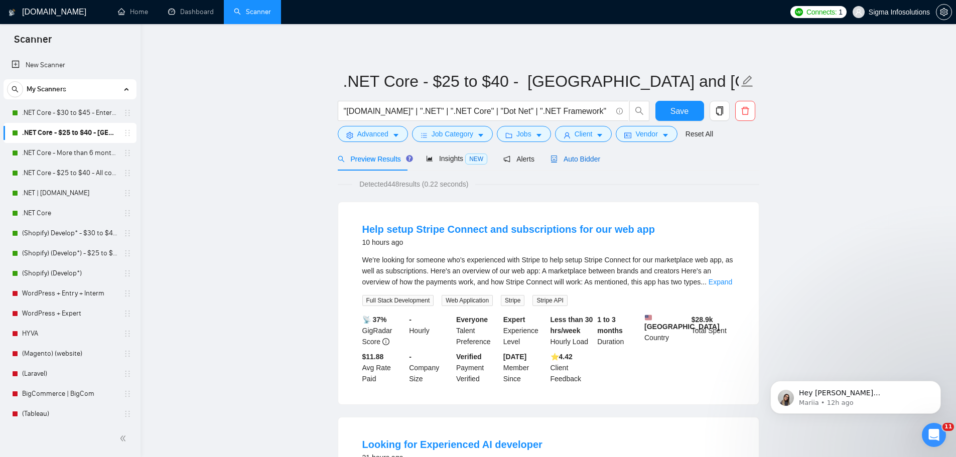
click at [572, 155] on span "Auto Bidder" at bounding box center [575, 159] width 50 height 8
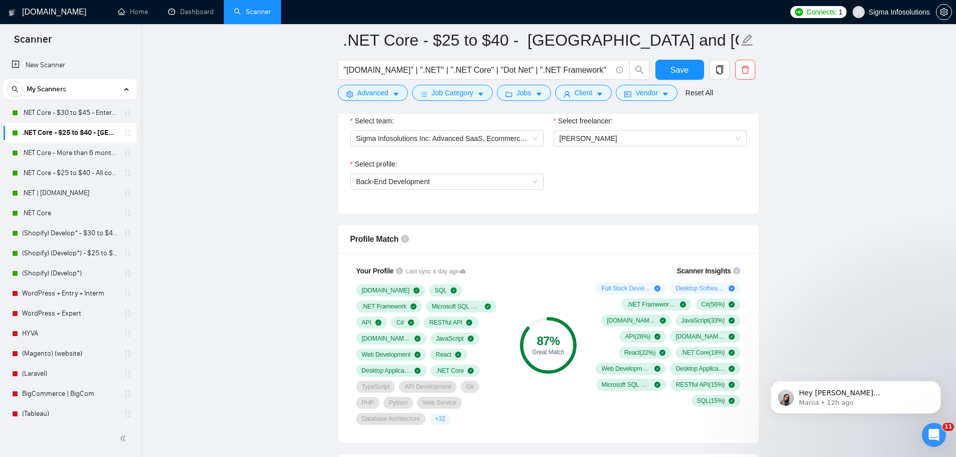
scroll to position [451, 0]
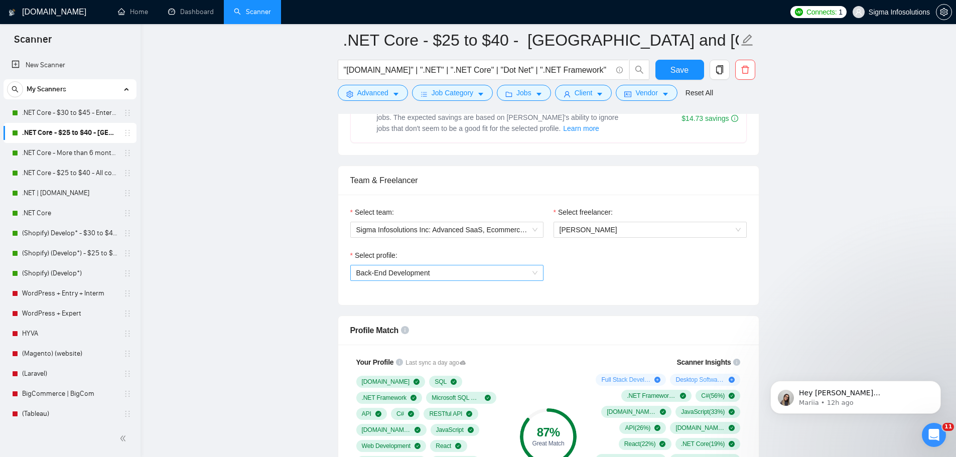
click at [481, 269] on span "Back-End Development" at bounding box center [446, 272] width 181 height 15
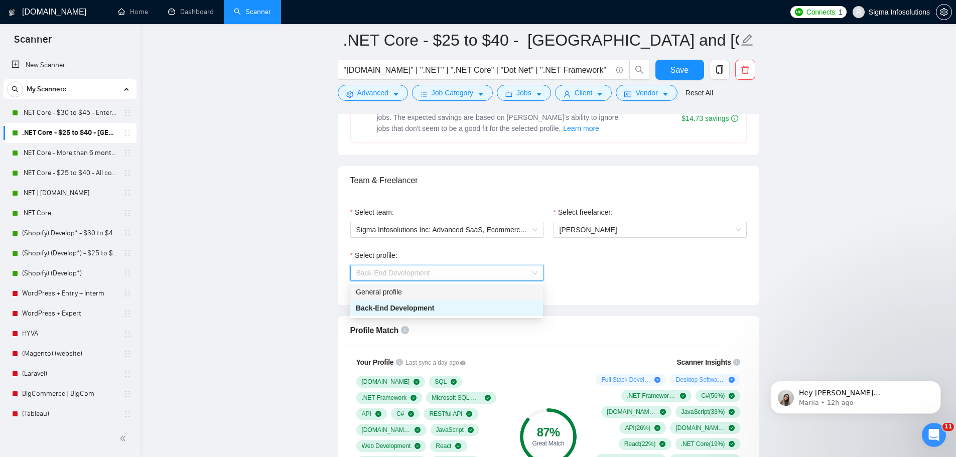
click at [443, 290] on div "General profile" at bounding box center [446, 291] width 181 height 11
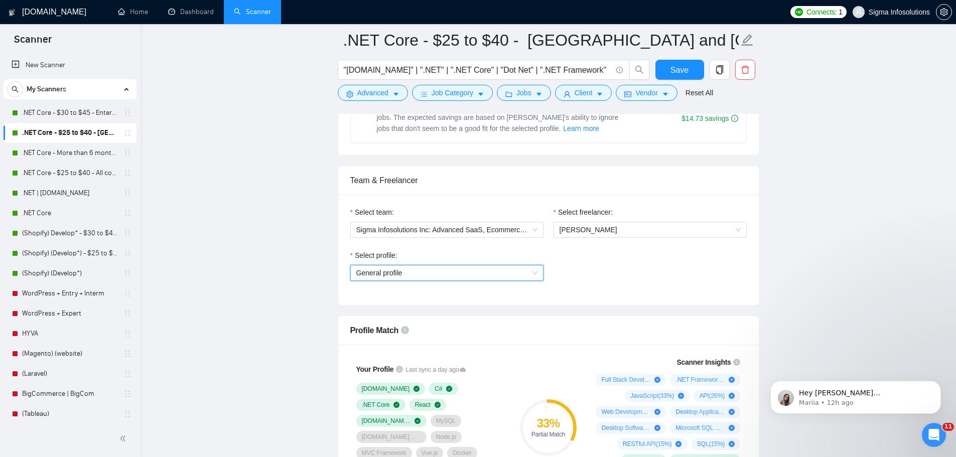
click at [455, 276] on span "General profile" at bounding box center [446, 272] width 181 height 15
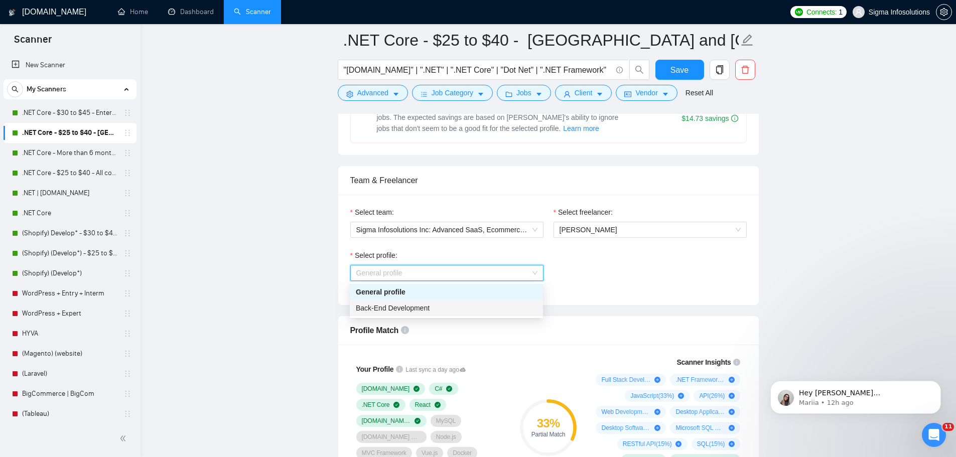
click at [428, 307] on div "Back-End Development" at bounding box center [446, 307] width 181 height 11
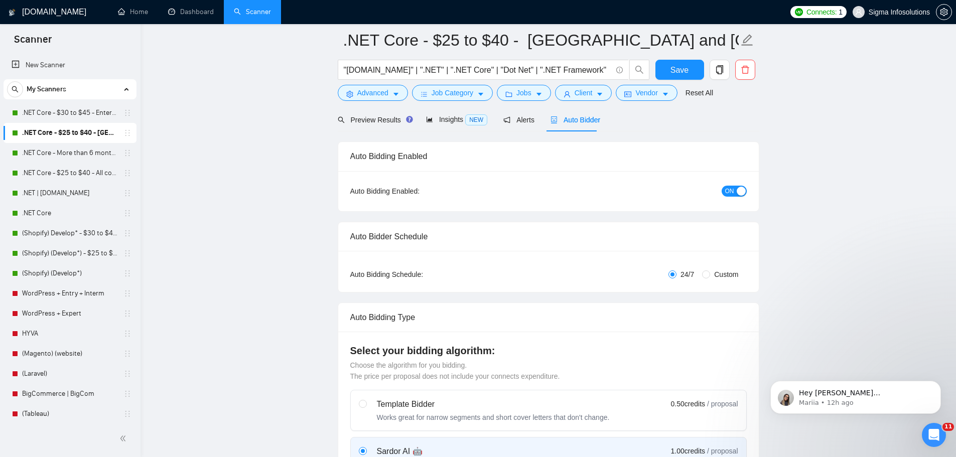
scroll to position [0, 0]
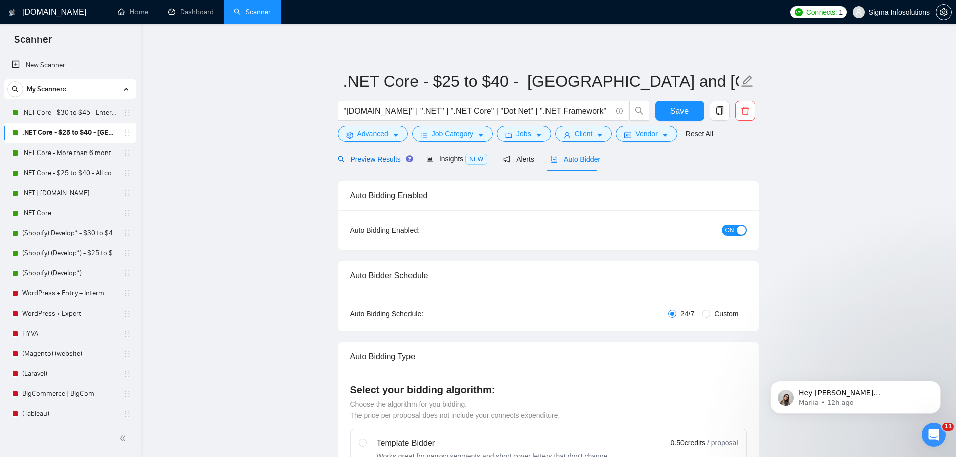
click at [383, 163] on span "Preview Results" at bounding box center [374, 159] width 72 height 8
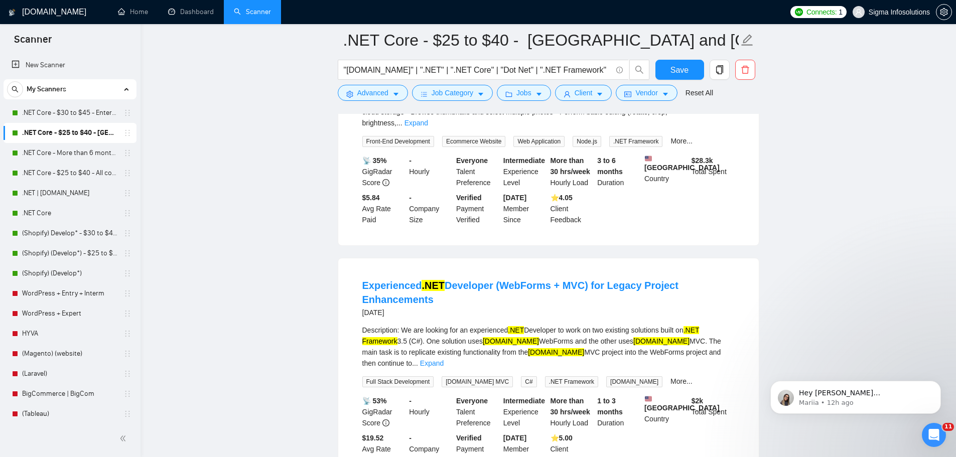
scroll to position [803, 0]
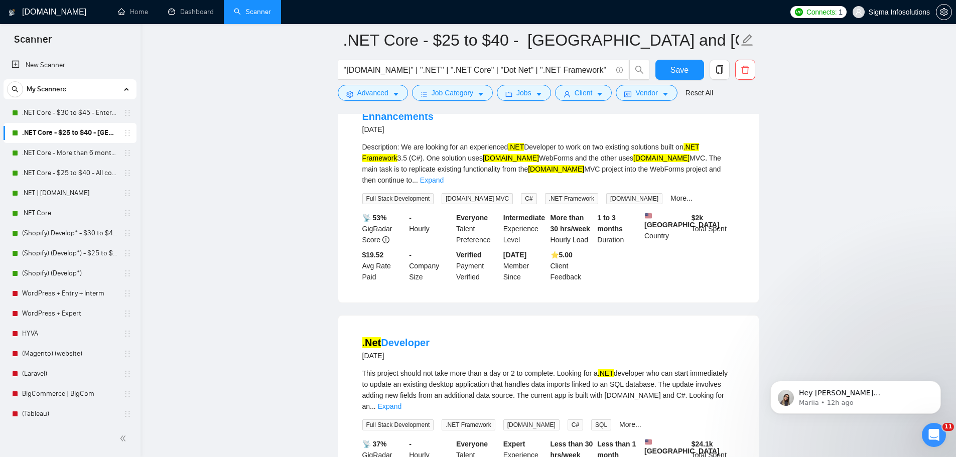
click at [314, 297] on main ".NET Core - $25 to $40 - USA and Oceania "ASP.NET" | ".NET" | ".NET Core" | "Do…" at bounding box center [547, 459] width 783 height 2443
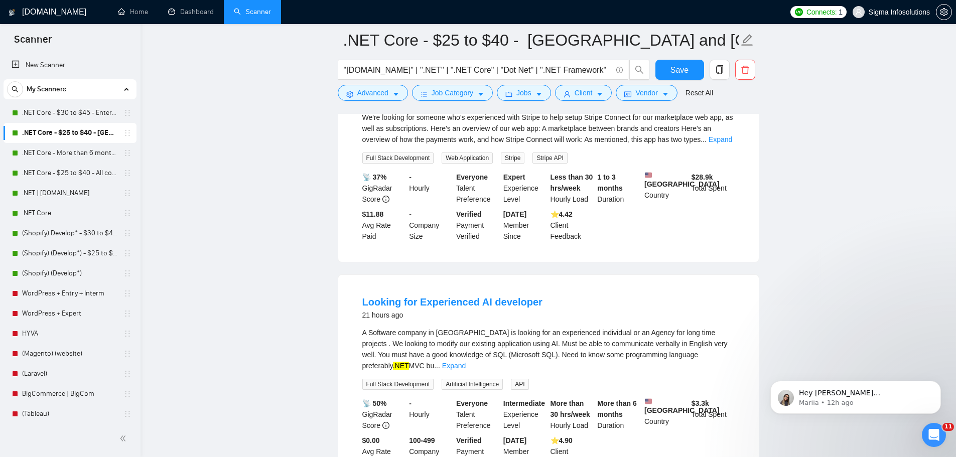
scroll to position [50, 0]
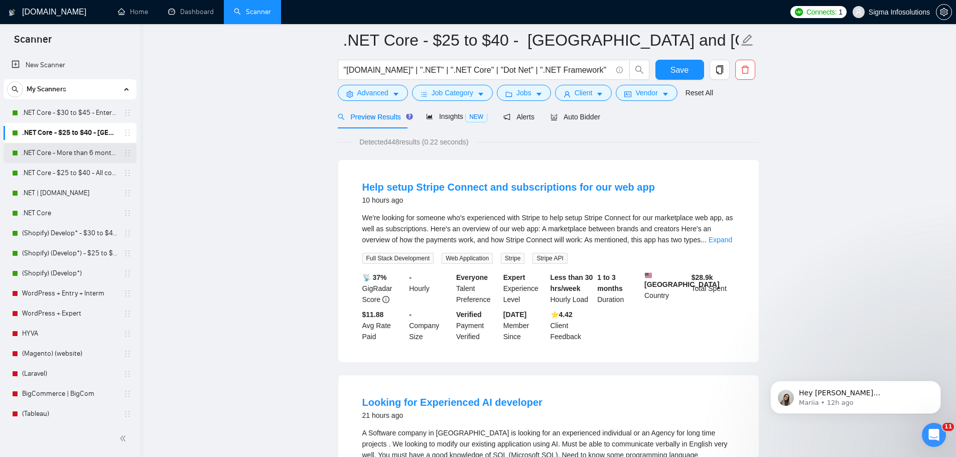
click at [39, 152] on link ".NET Core - More than 6 months of work" at bounding box center [69, 153] width 95 height 20
click at [679, 73] on span "Save" at bounding box center [679, 70] width 18 height 13
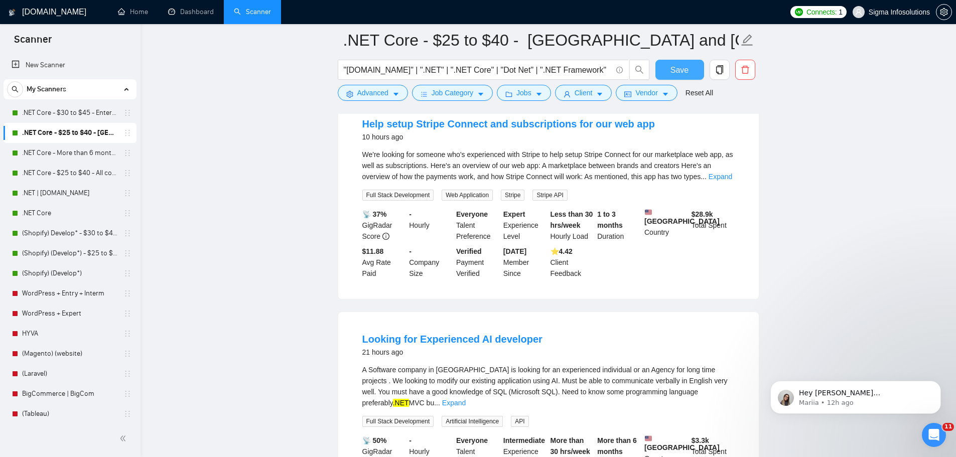
scroll to position [150, 0]
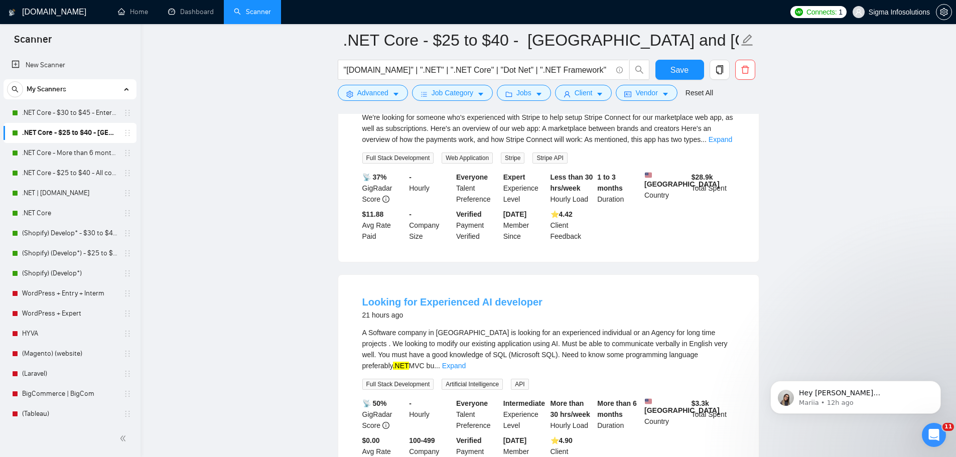
click at [460, 303] on link "Looking for Experienced AI developer" at bounding box center [452, 301] width 180 height 11
